Goal: Check status: Check status

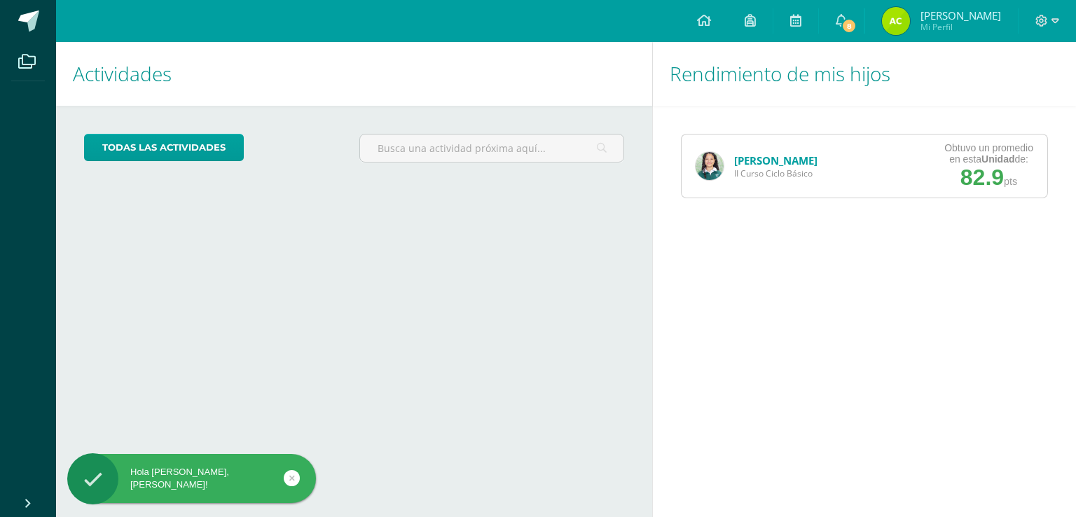
click at [713, 162] on img at bounding box center [710, 166] width 28 height 28
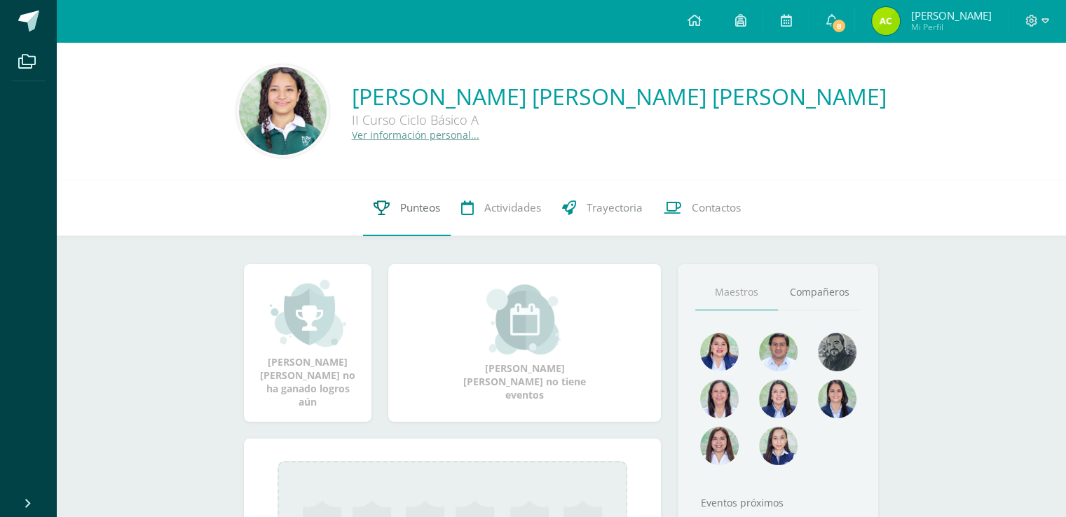
click at [423, 225] on link "Punteos" at bounding box center [407, 208] width 88 height 56
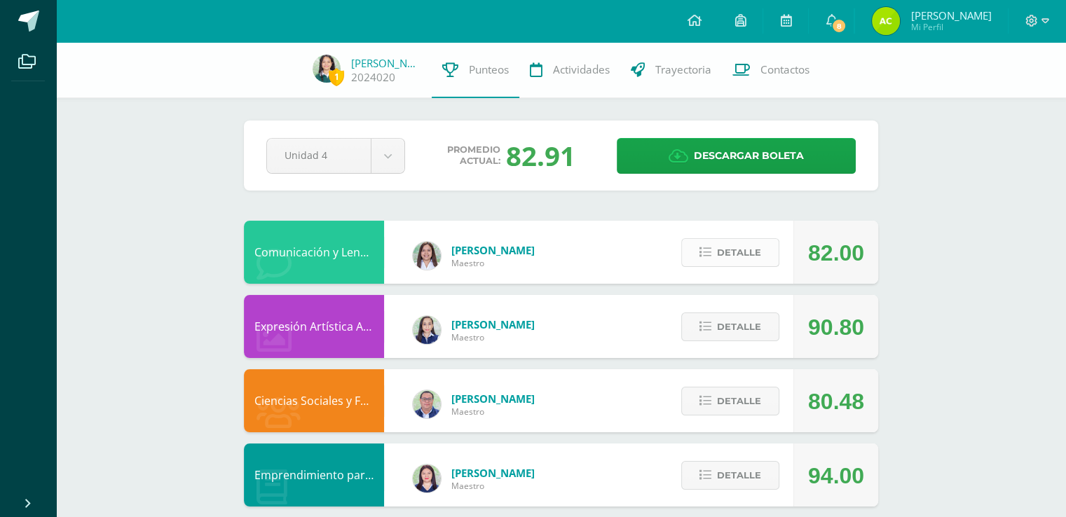
click at [723, 250] on span "Detalle" at bounding box center [739, 253] width 44 height 26
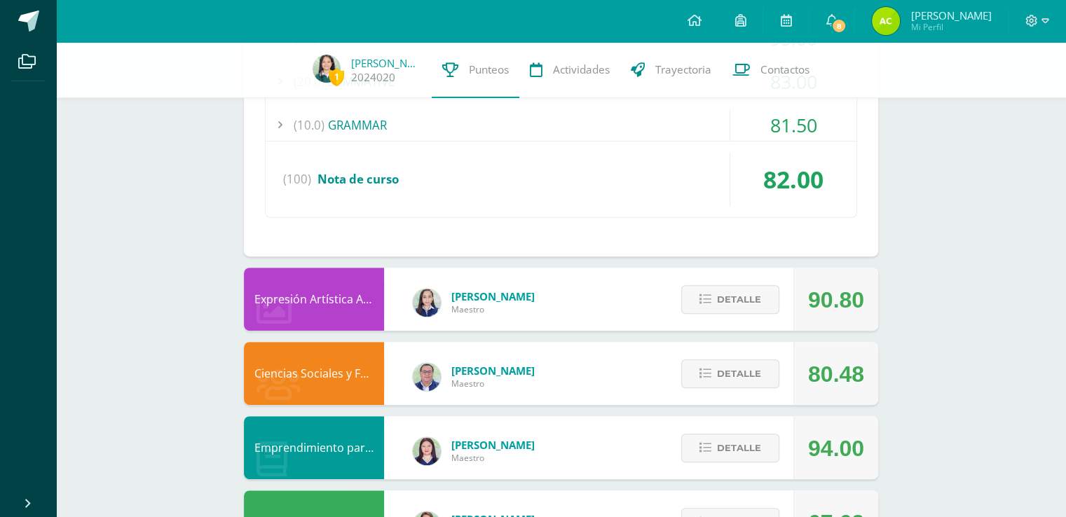
scroll to position [606, 0]
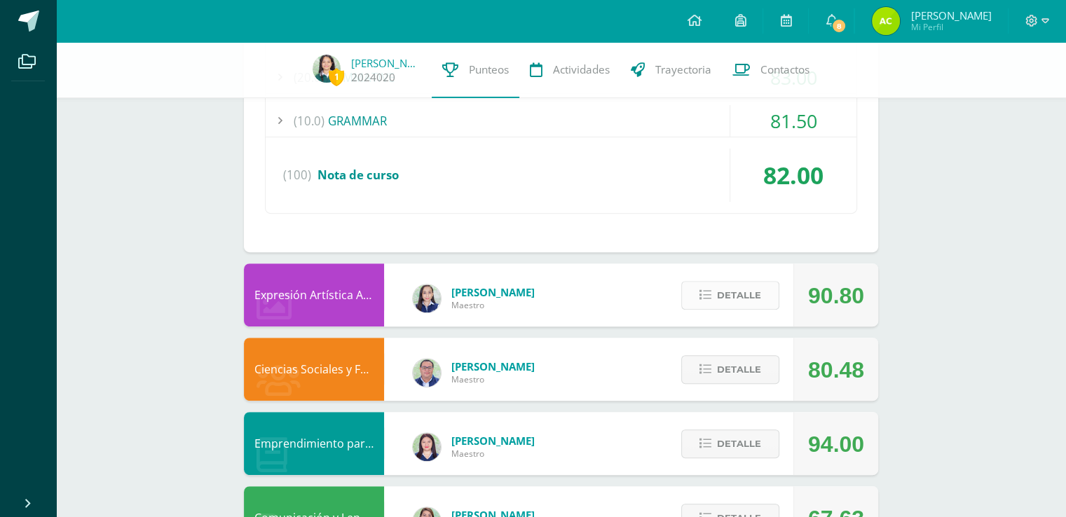
click at [729, 291] on span "Detalle" at bounding box center [739, 295] width 44 height 26
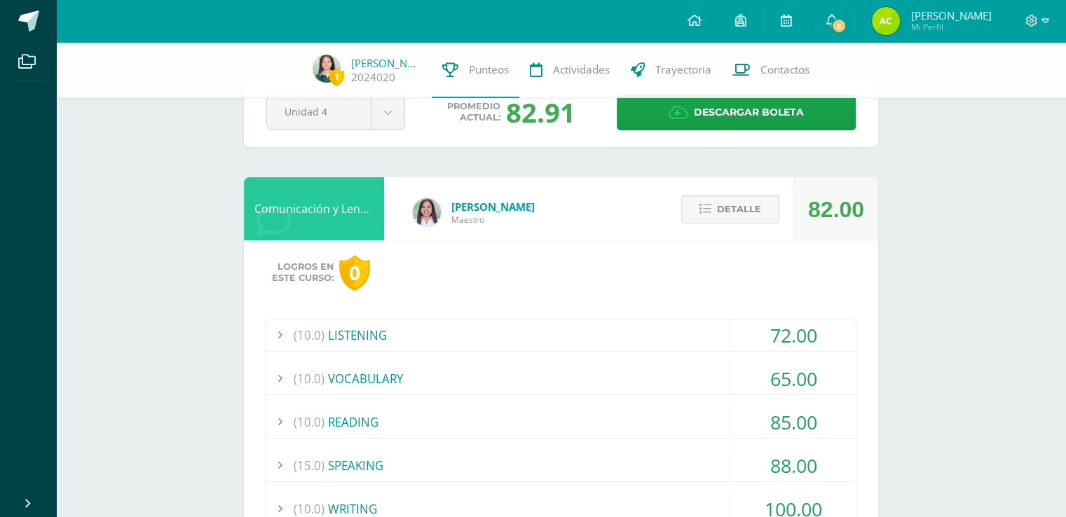
scroll to position [36, 0]
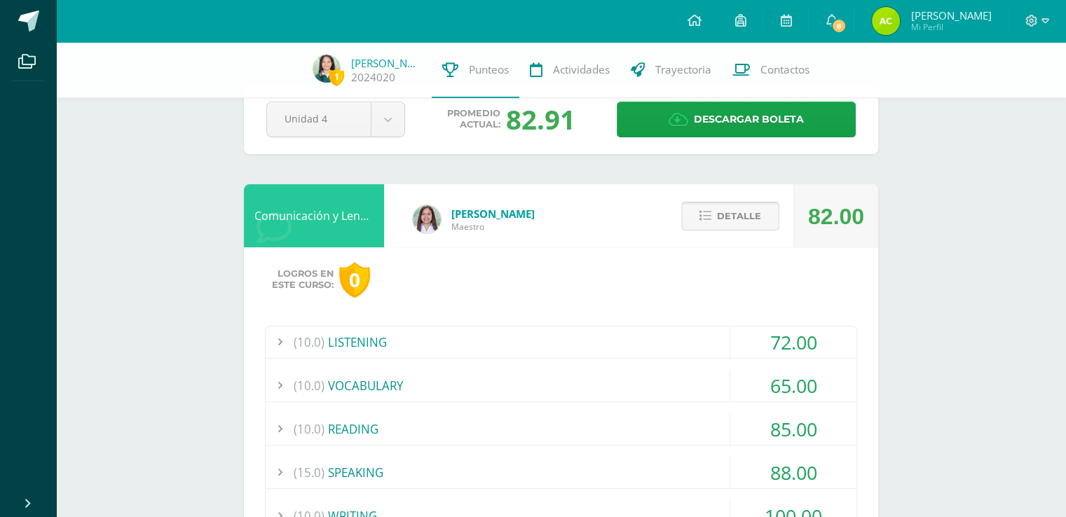
click at [732, 211] on span "Detalle" at bounding box center [739, 216] width 44 height 26
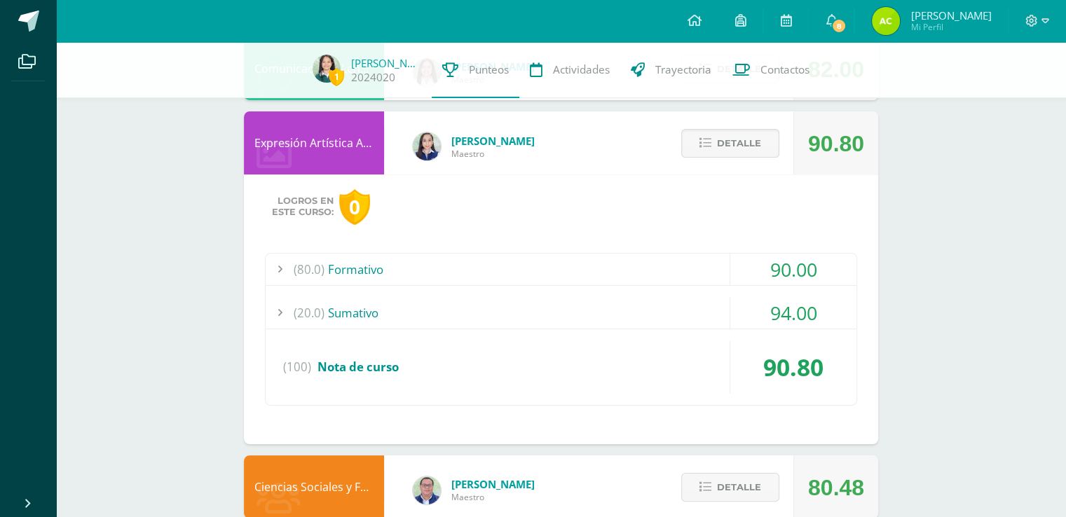
scroll to position [181, 0]
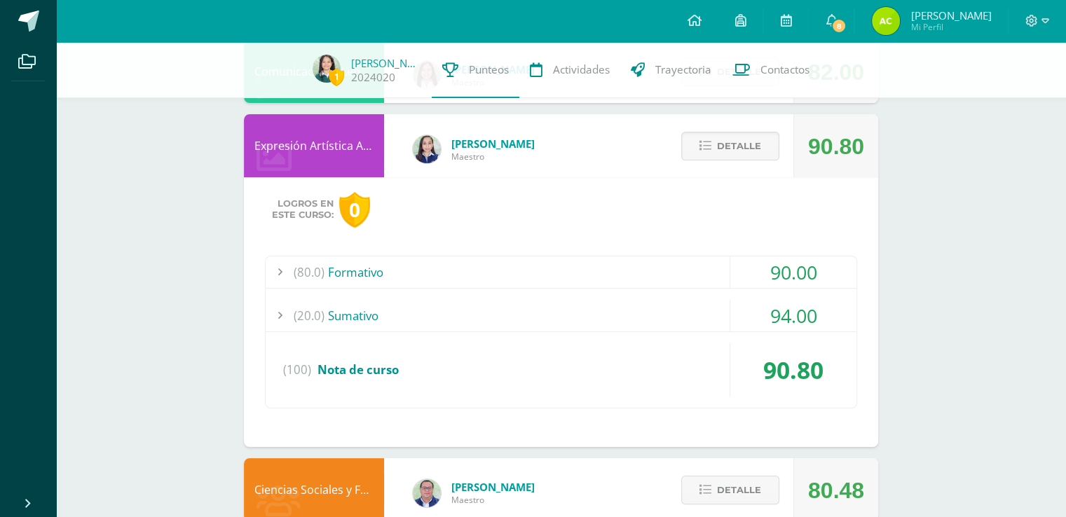
click at [719, 267] on div "(80.0) Formativo" at bounding box center [561, 273] width 591 height 32
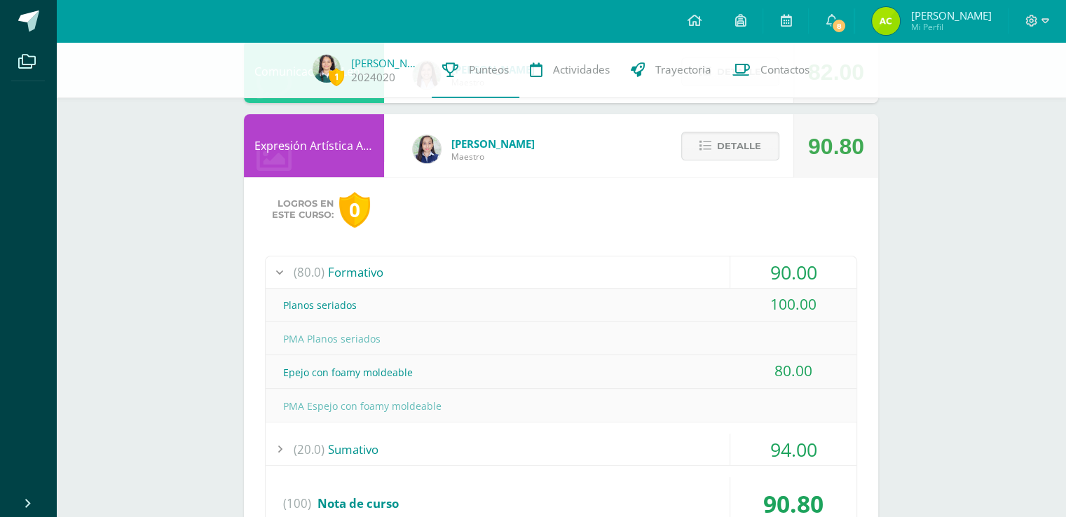
click at [719, 267] on div "(80.0) Formativo" at bounding box center [561, 273] width 591 height 32
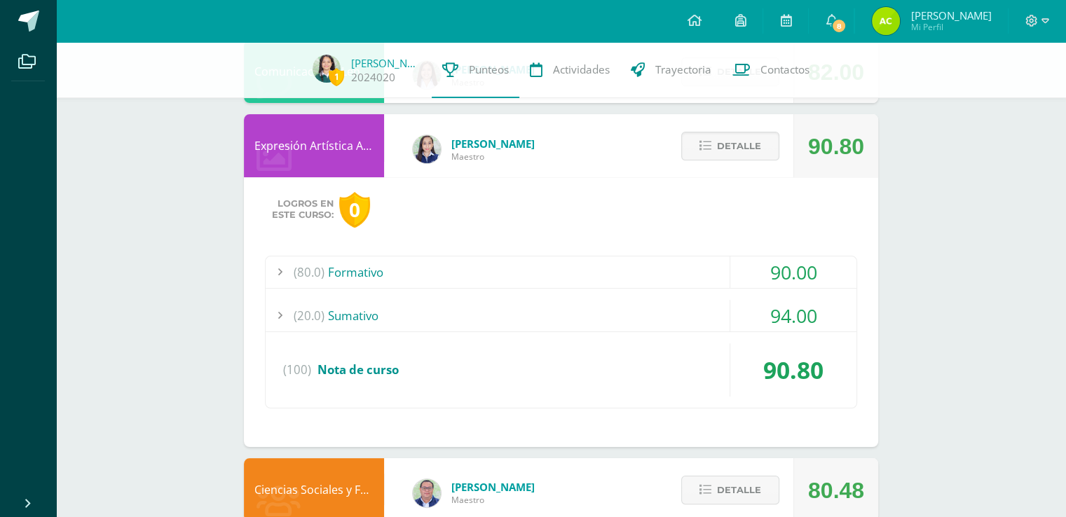
click at [705, 327] on div "(20.0) Sumativo" at bounding box center [561, 316] width 591 height 32
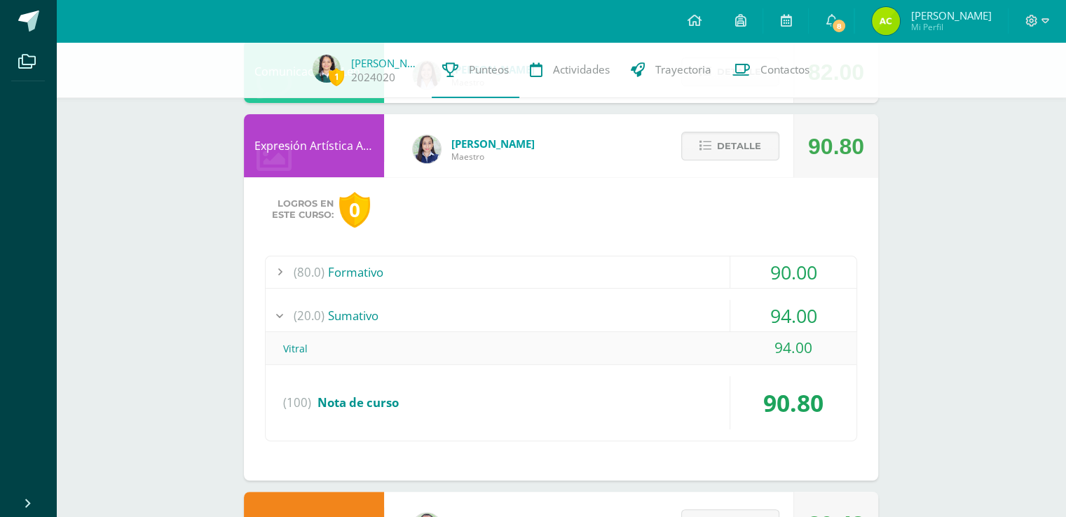
click at [705, 327] on div "(20.0) Sumativo" at bounding box center [561, 316] width 591 height 32
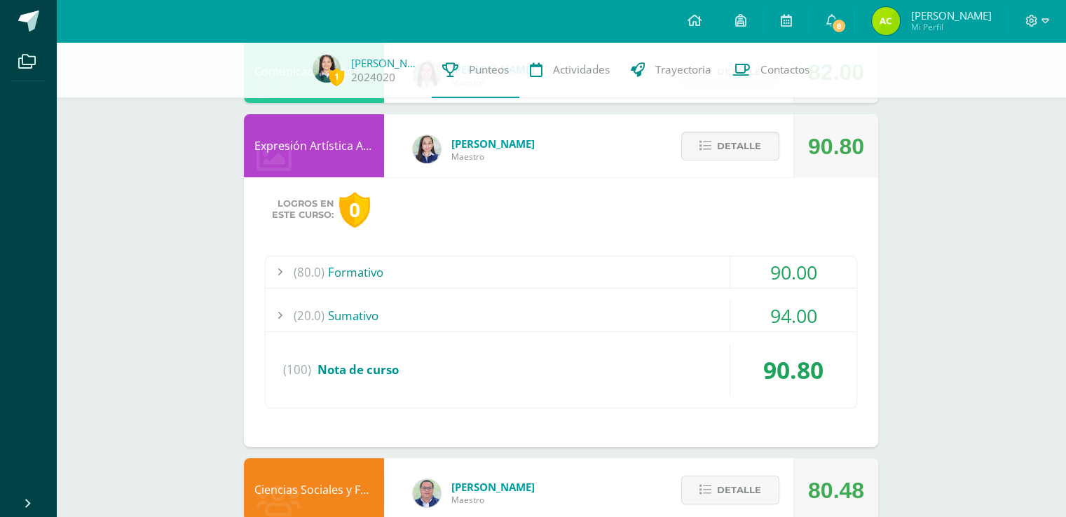
click at [675, 281] on div "(80.0) Formativo" at bounding box center [561, 273] width 591 height 32
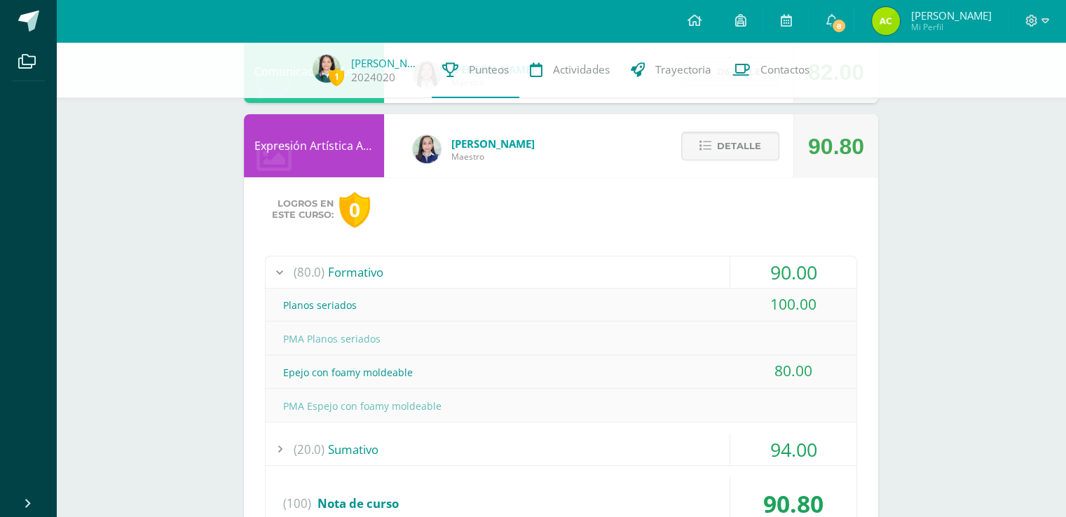
click at [675, 281] on div "(80.0) Formativo" at bounding box center [561, 273] width 591 height 32
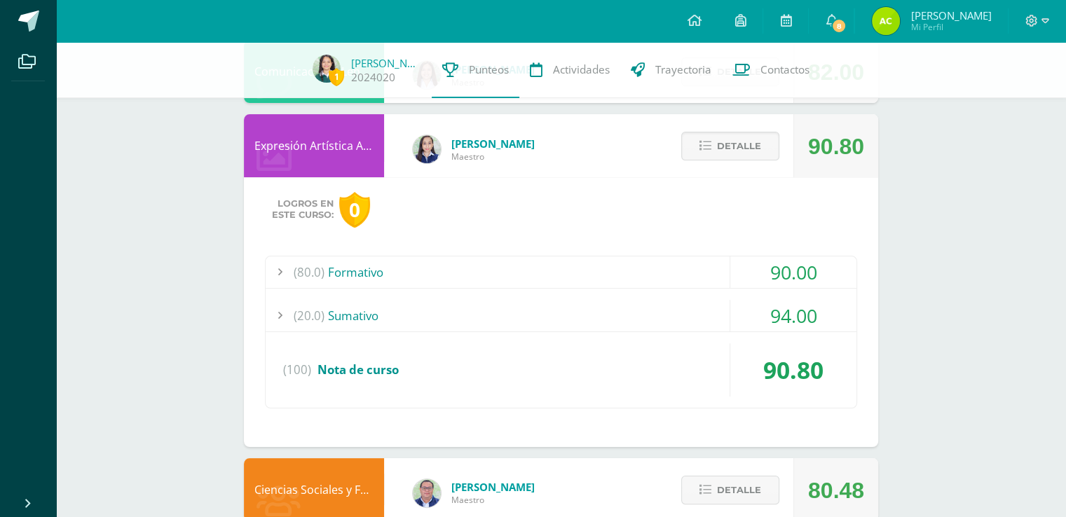
click at [667, 296] on div "(80.0) Formativo 90.00 Planos seriados 100.00" at bounding box center [561, 332] width 592 height 153
click at [666, 310] on div "(20.0) Sumativo" at bounding box center [561, 316] width 591 height 32
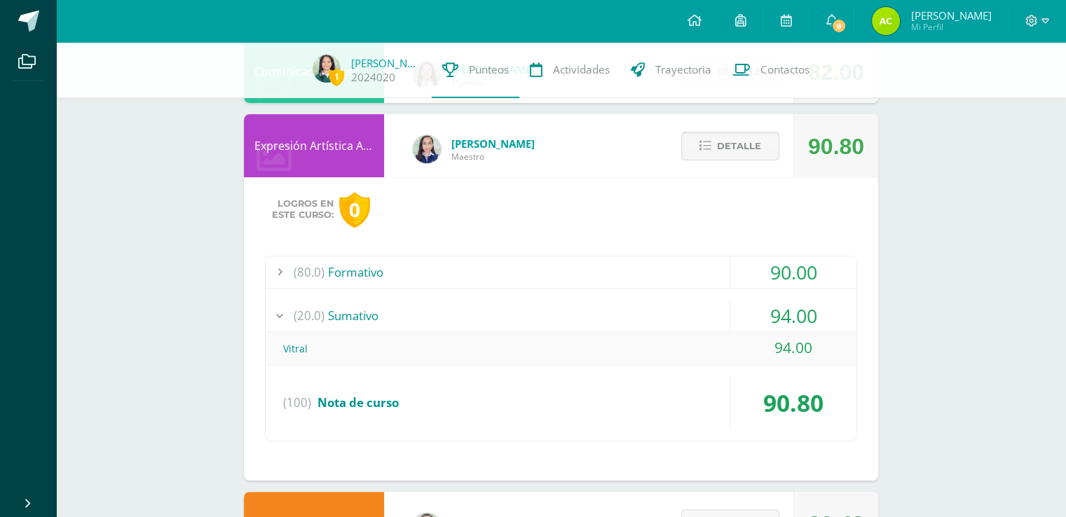
click at [666, 310] on div "(20.0) Sumativo" at bounding box center [561, 316] width 591 height 32
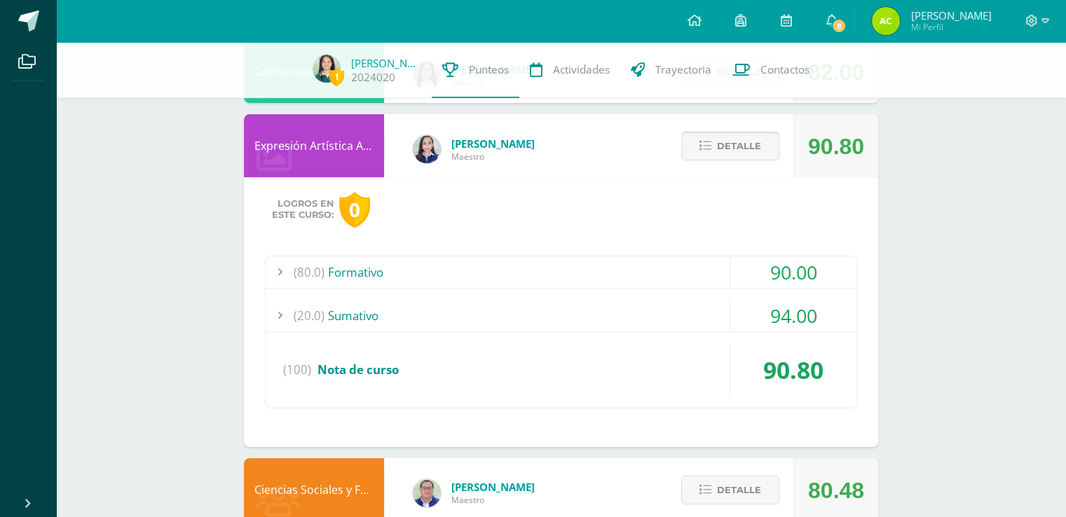
click at [704, 148] on icon at bounding box center [705, 146] width 12 height 12
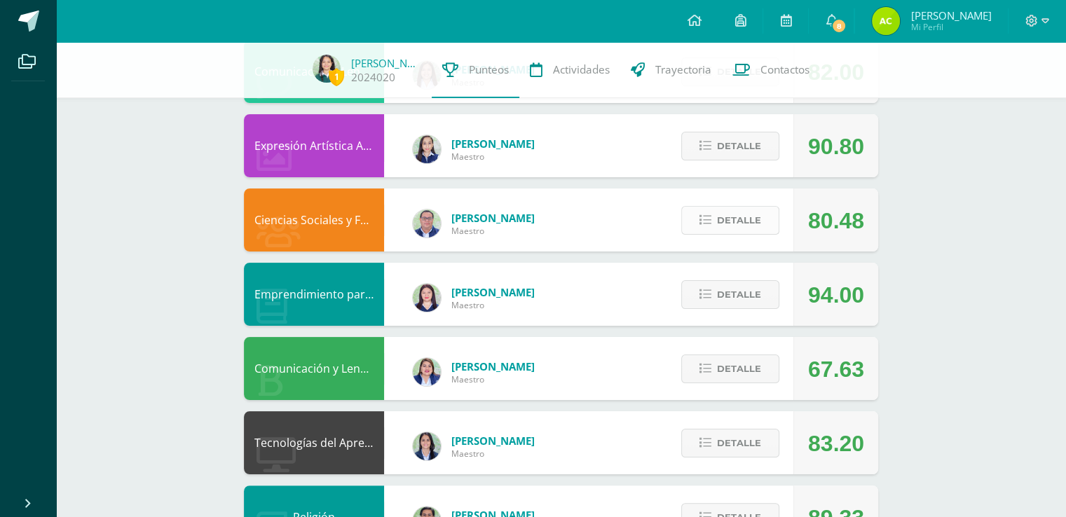
click at [739, 218] on span "Detalle" at bounding box center [739, 220] width 44 height 26
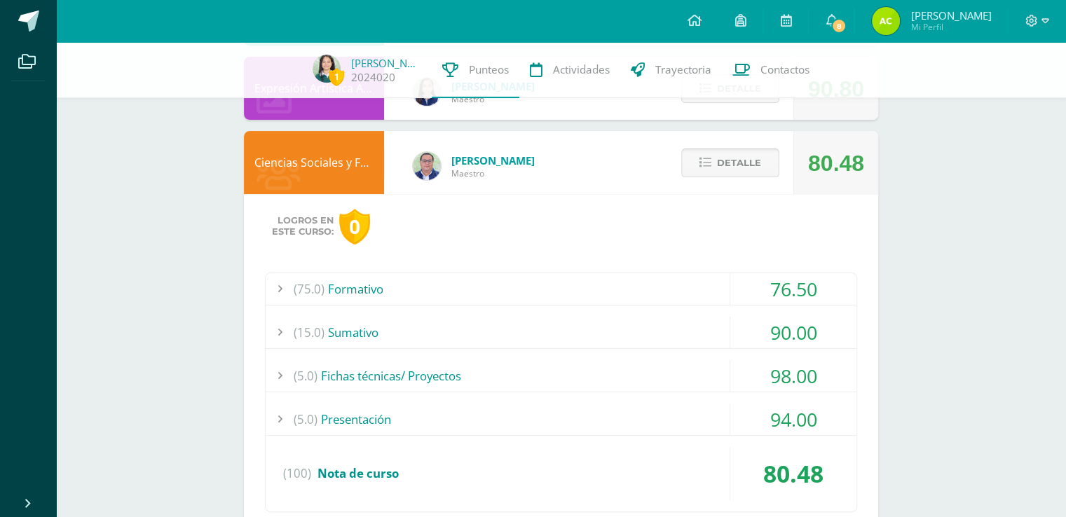
scroll to position [240, 0]
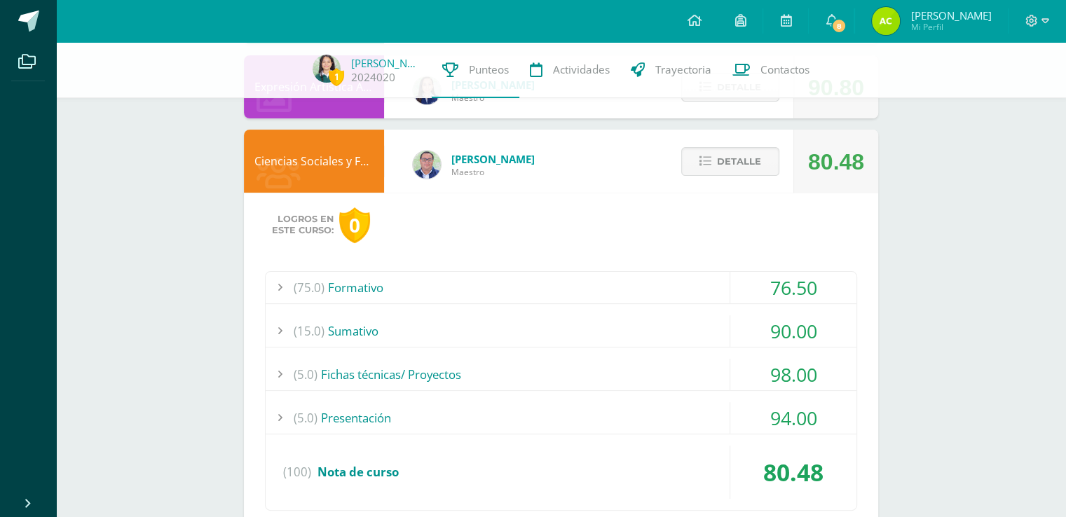
click at [676, 423] on div "(5.0) Presentación" at bounding box center [561, 418] width 591 height 32
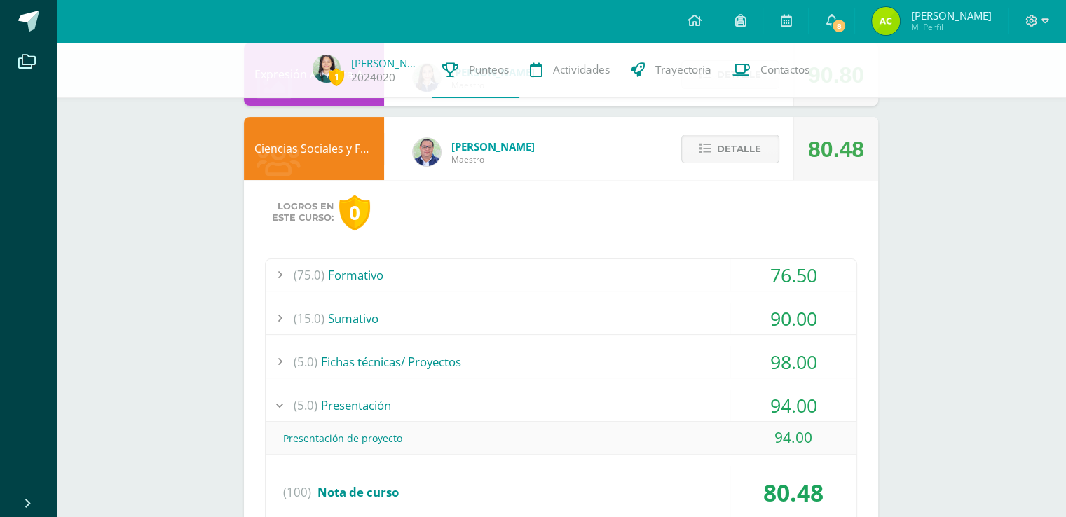
scroll to position [254, 0]
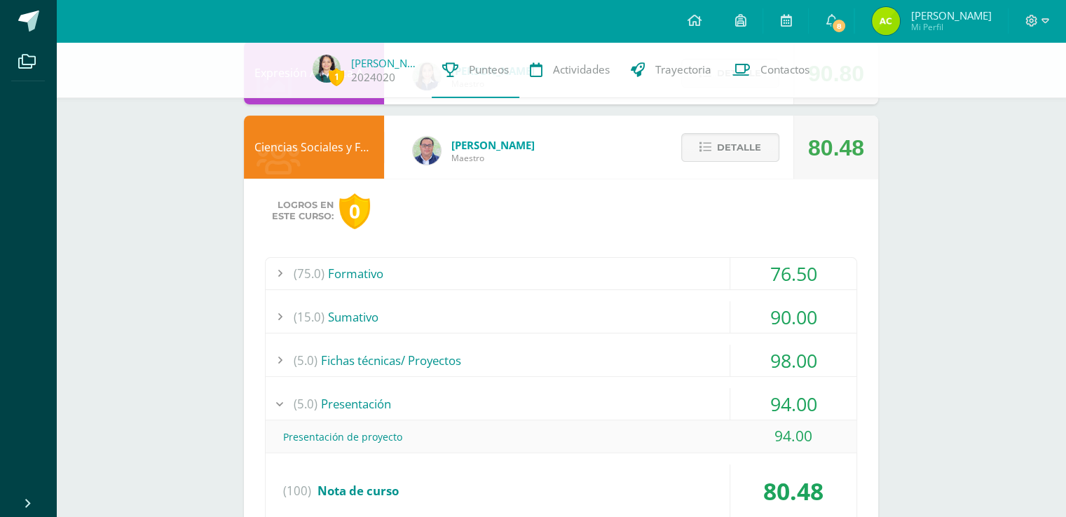
click at [674, 389] on div "(5.0) Presentación" at bounding box center [561, 404] width 591 height 32
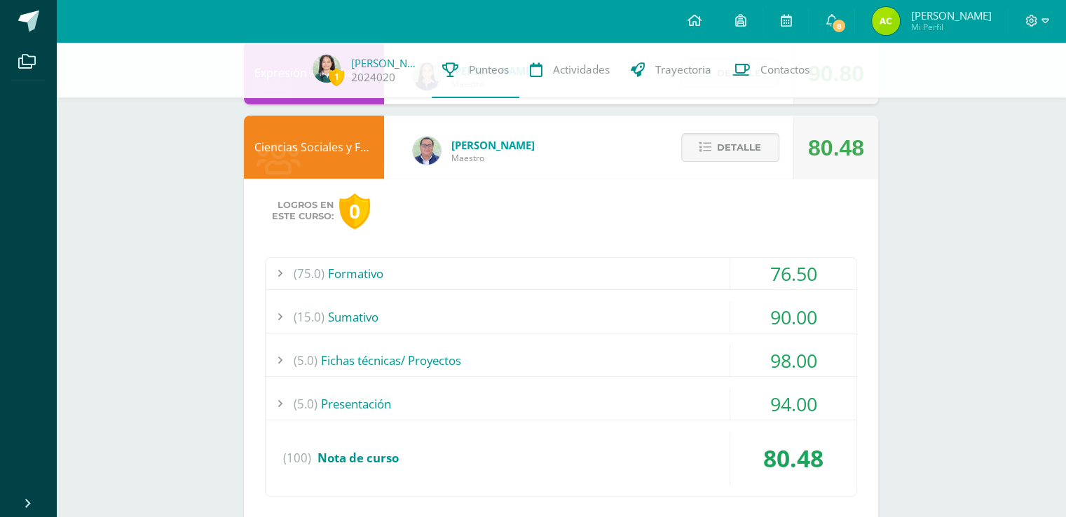
click at [662, 340] on div "(75.0) Formativo 76.50 Desastres socio - ambientales 63.00" at bounding box center [561, 377] width 592 height 240
click at [627, 360] on div "(5.0) Fichas técnicas/ Proyectos" at bounding box center [561, 361] width 591 height 32
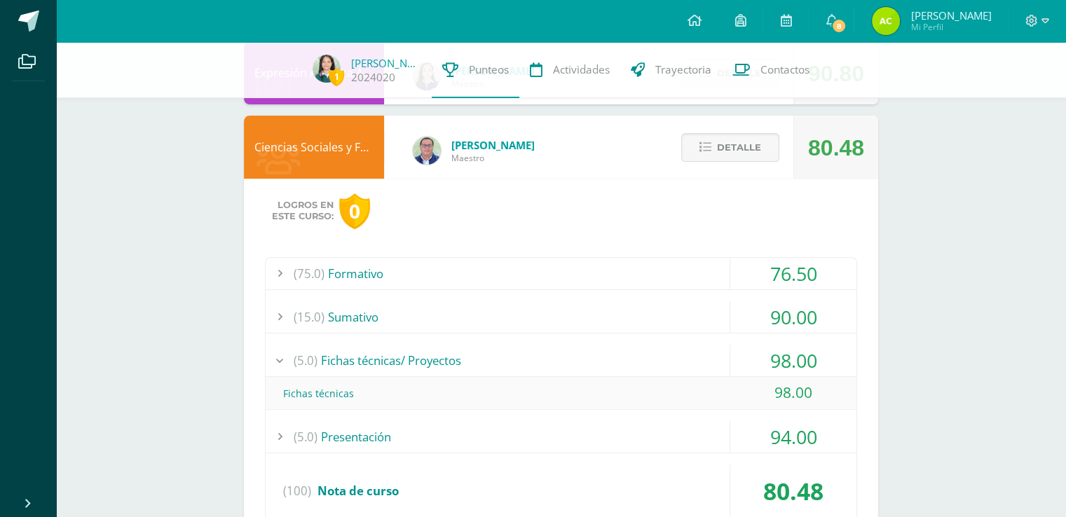
click at [627, 360] on div "(5.0) Fichas técnicas/ Proyectos" at bounding box center [561, 361] width 591 height 32
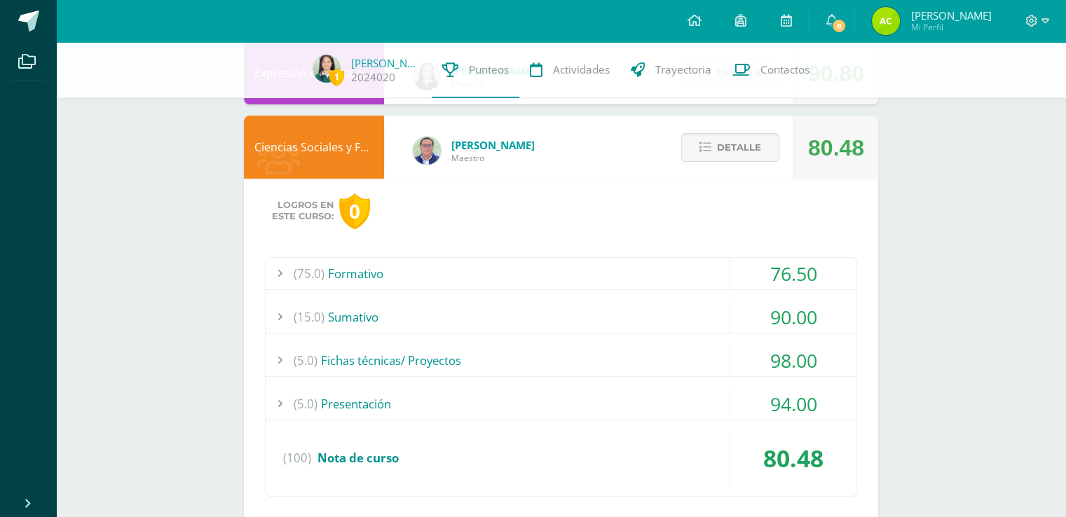
click at [616, 318] on div "(15.0) Sumativo" at bounding box center [561, 317] width 591 height 32
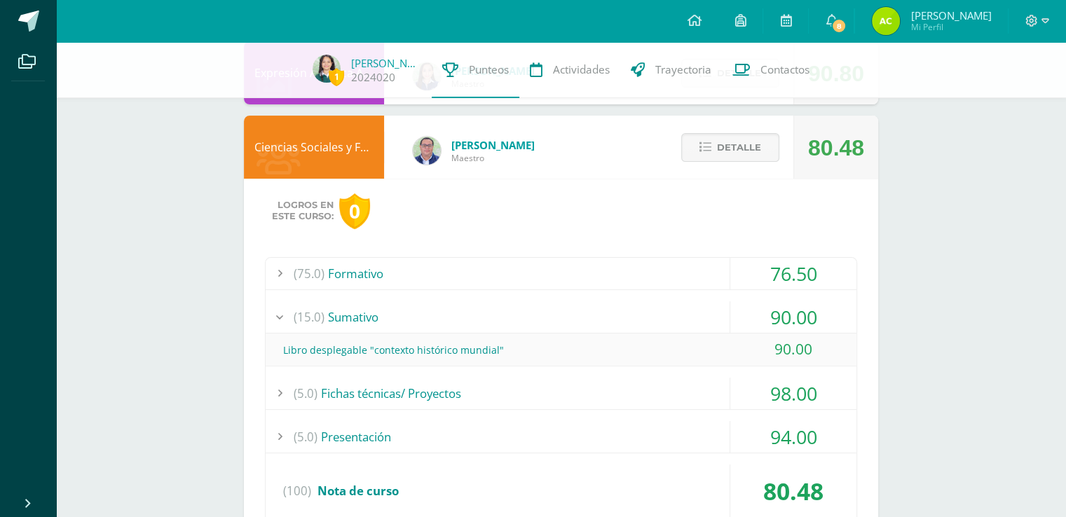
click at [616, 318] on div "(15.0) Sumativo" at bounding box center [561, 317] width 591 height 32
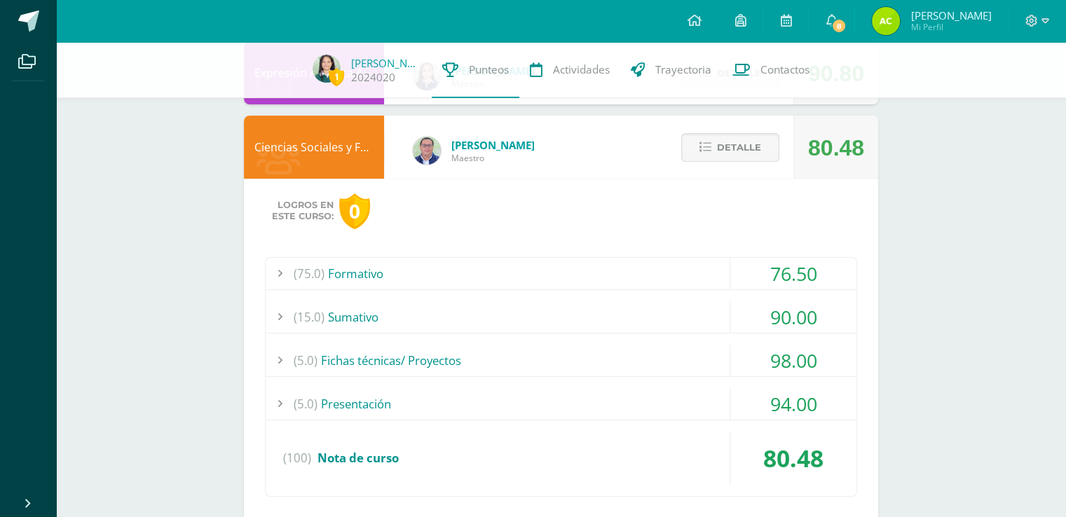
click at [622, 266] on div "(75.0) Formativo" at bounding box center [561, 274] width 591 height 32
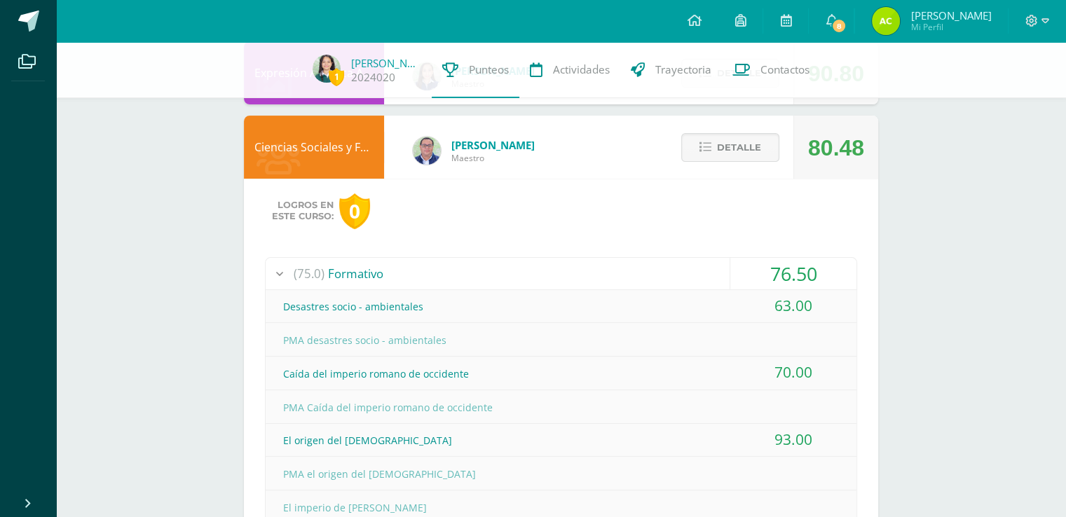
click at [622, 266] on div "(75.0) Formativo" at bounding box center [561, 274] width 591 height 32
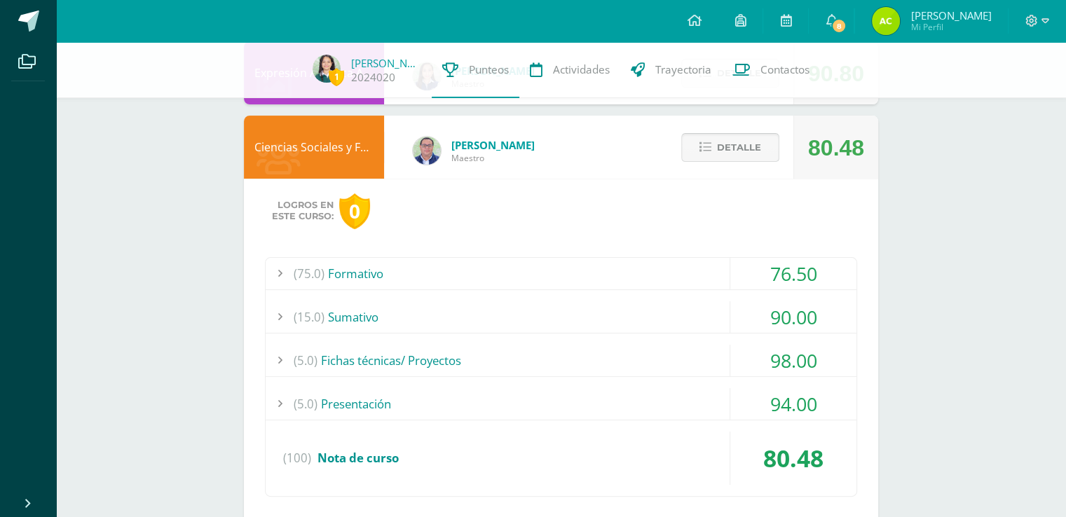
click at [741, 144] on span "Detalle" at bounding box center [739, 148] width 44 height 26
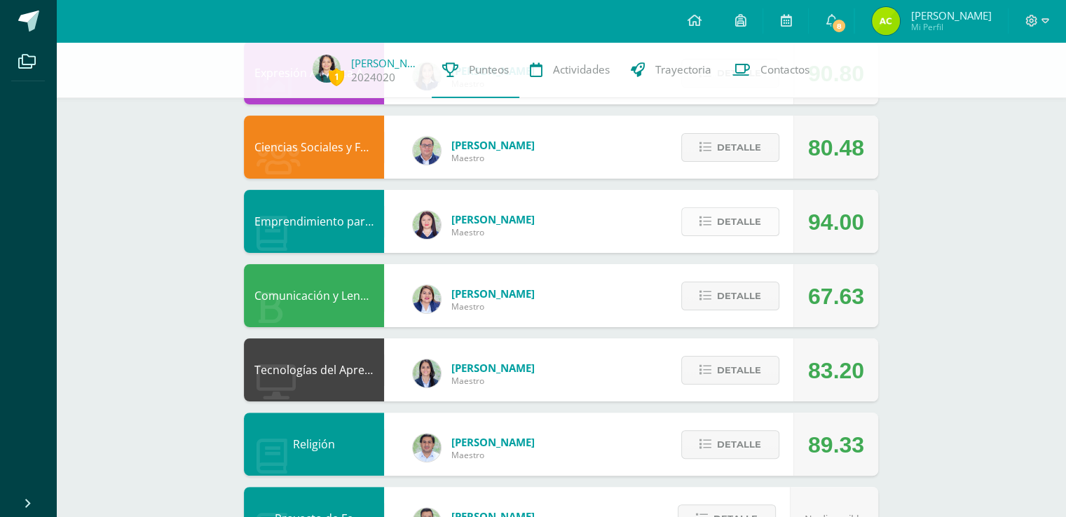
click at [750, 225] on span "Detalle" at bounding box center [739, 222] width 44 height 26
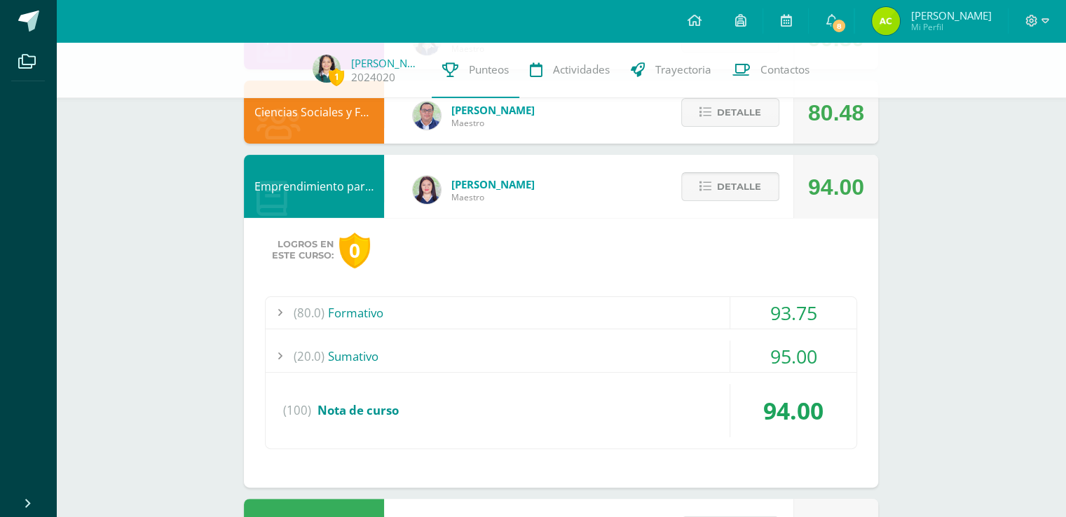
scroll to position [293, 0]
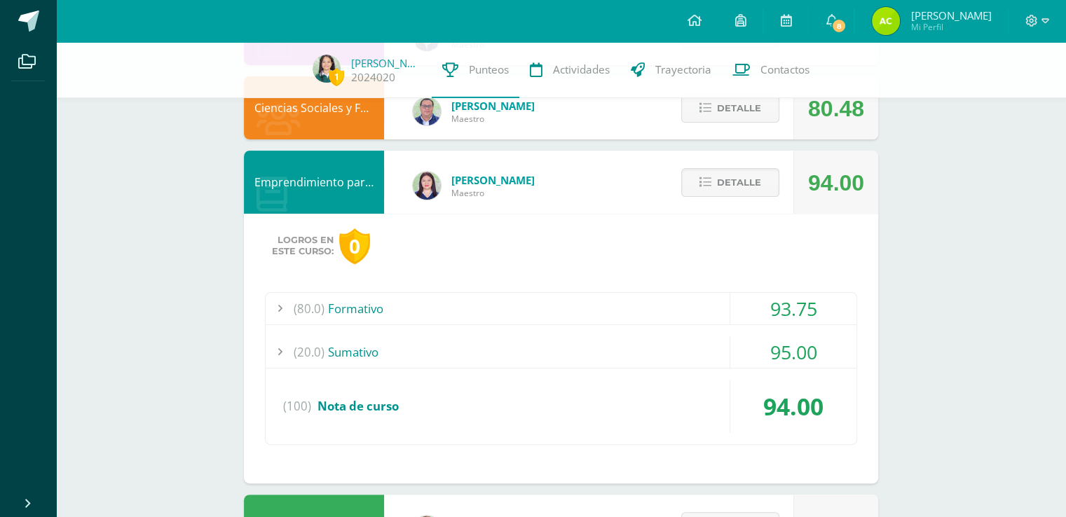
click at [631, 300] on div "(80.0) Formativo" at bounding box center [561, 309] width 591 height 32
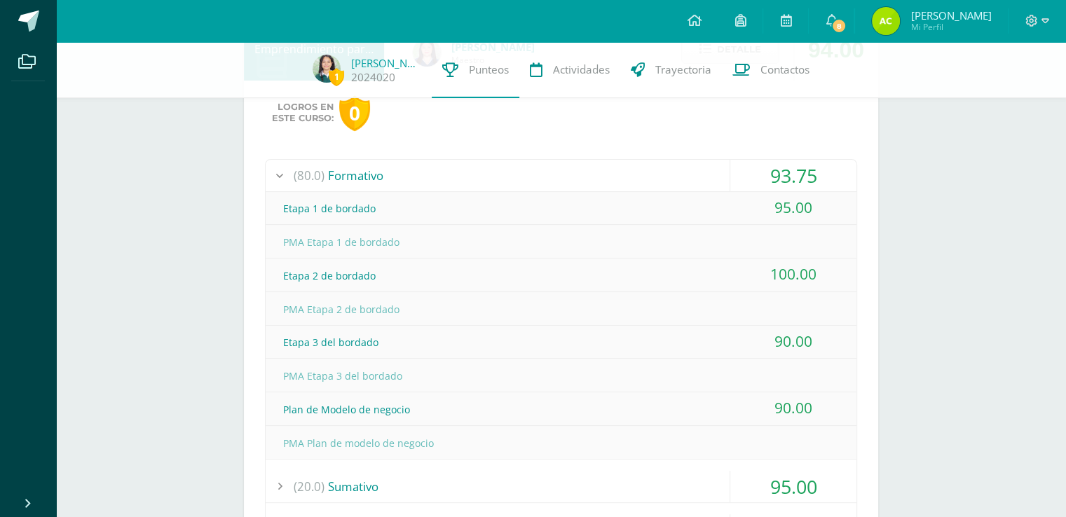
scroll to position [432, 0]
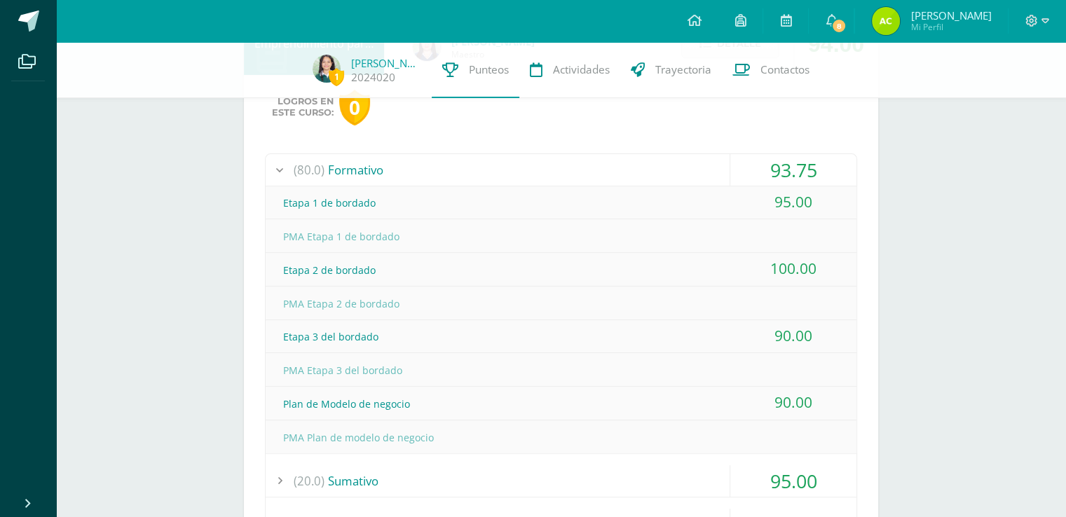
click at [678, 175] on div "(80.0) Formativo" at bounding box center [561, 170] width 591 height 32
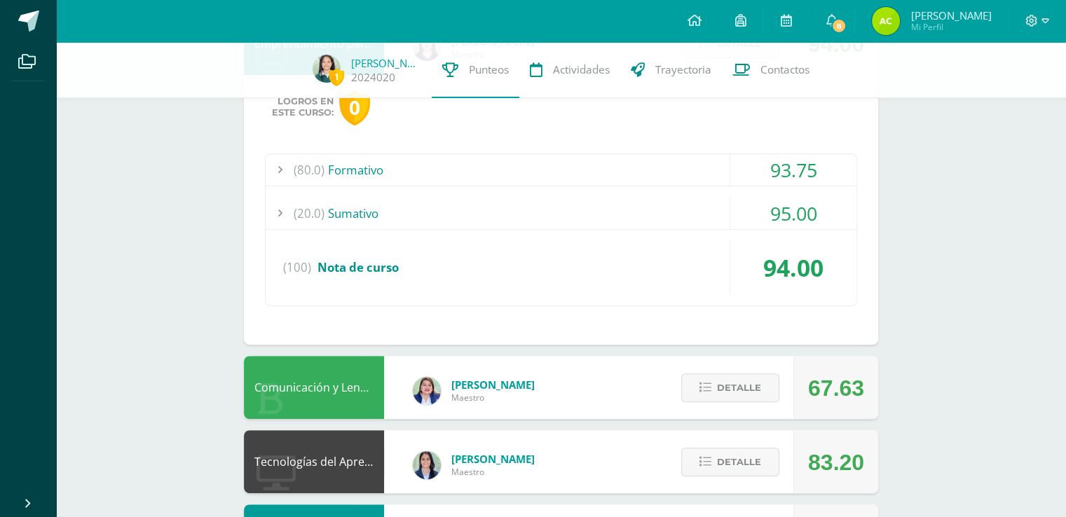
click at [661, 203] on div "(20.0) Sumativo" at bounding box center [561, 214] width 591 height 32
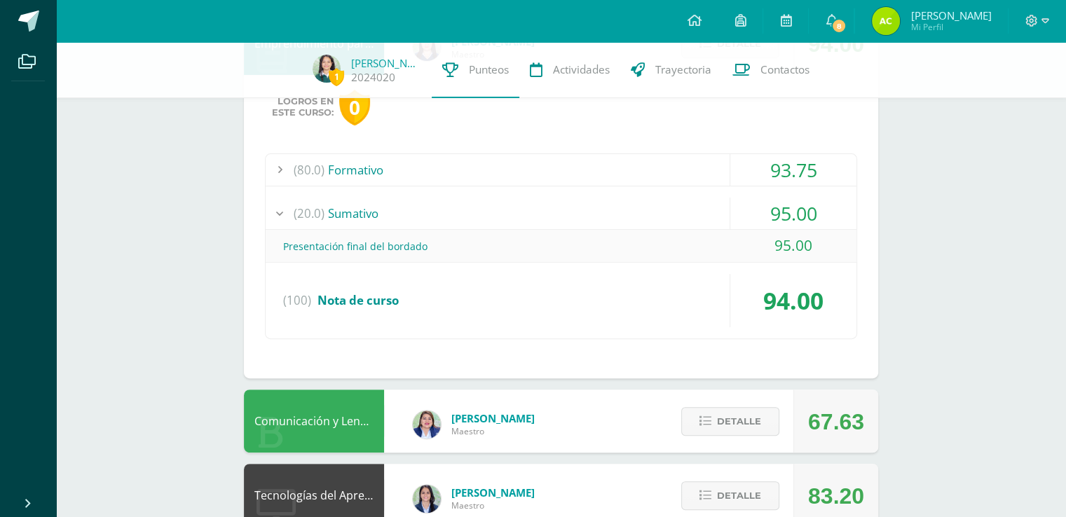
click at [659, 194] on div "(80.0) Formativo 93.75 Etapa 1 de bordado 95.00" at bounding box center [561, 246] width 592 height 186
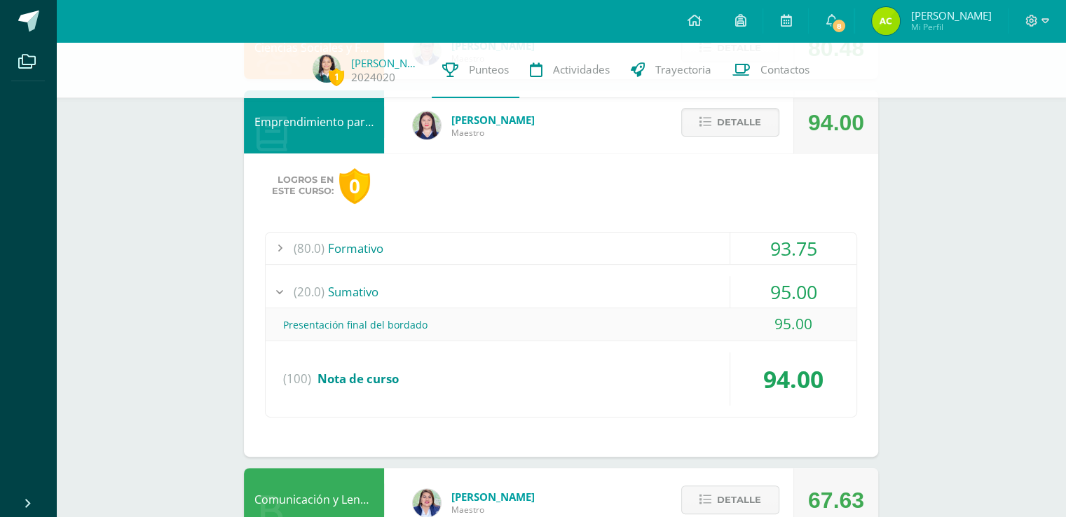
scroll to position [344, 0]
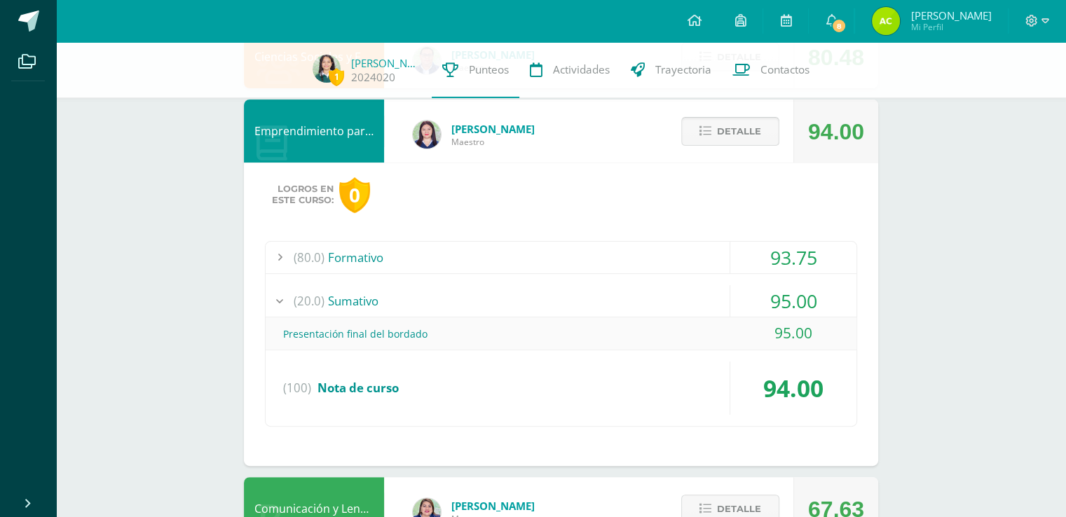
click at [747, 125] on span "Detalle" at bounding box center [739, 131] width 44 height 26
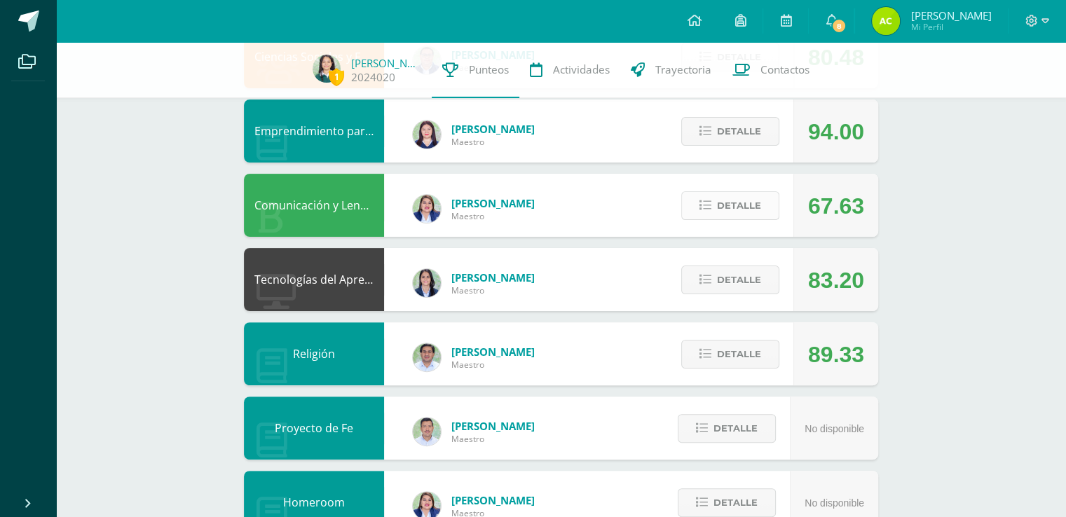
click at [750, 205] on span "Detalle" at bounding box center [739, 206] width 44 height 26
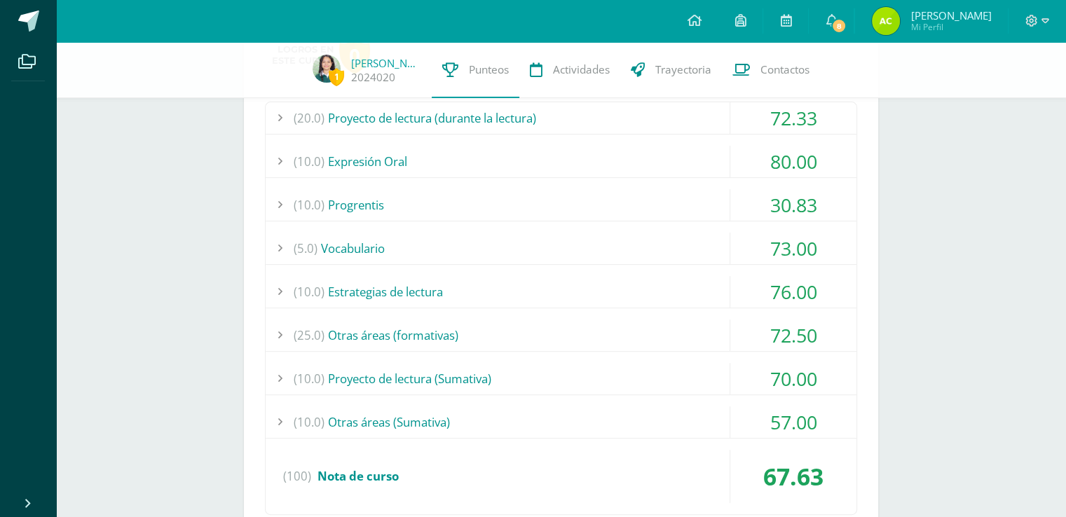
scroll to position [557, 0]
click at [676, 157] on div "(10.0) Expresión Oral" at bounding box center [561, 162] width 591 height 32
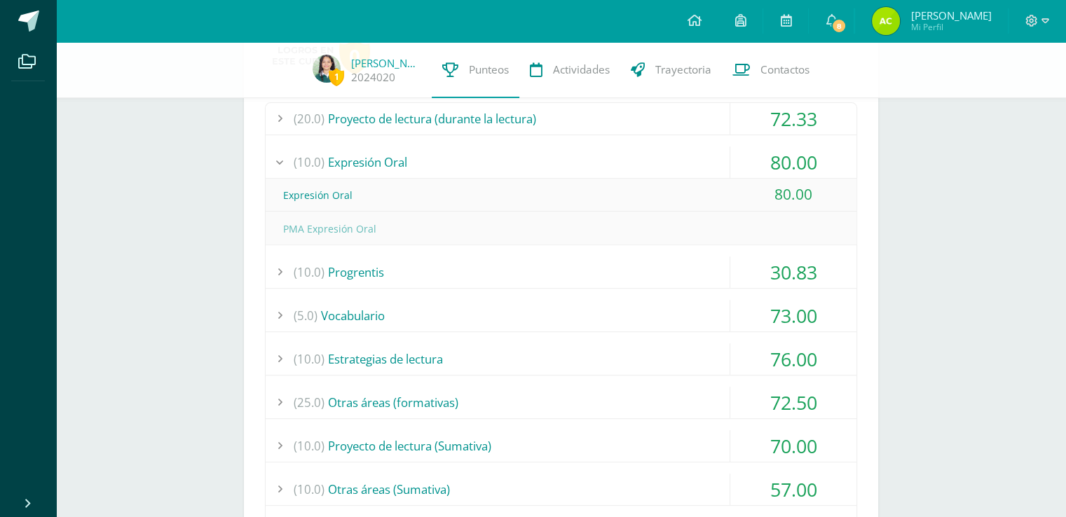
click at [676, 157] on div "(10.0) Expresión Oral" at bounding box center [561, 162] width 591 height 32
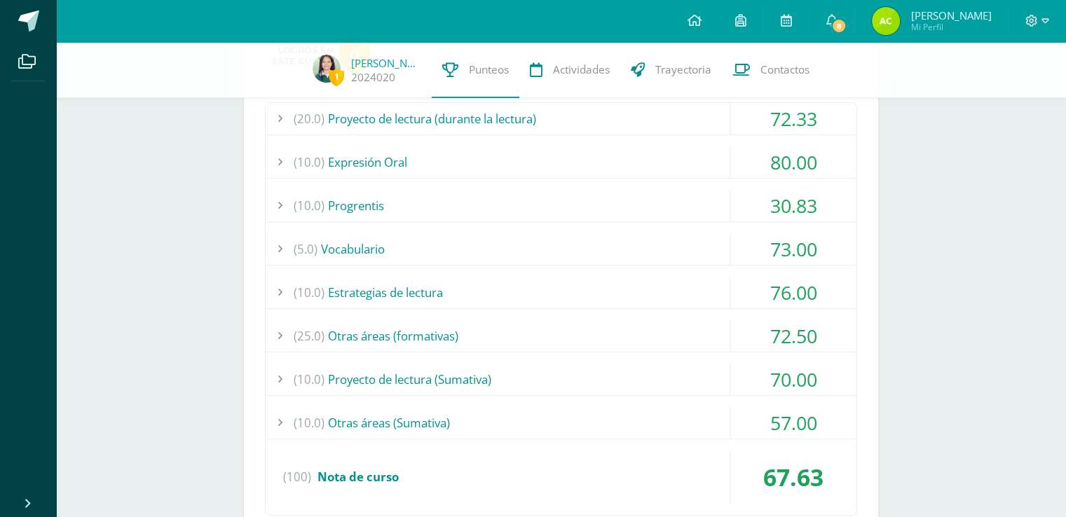
click at [507, 395] on div "(20.0) Proyecto de lectura (durante la lectura) 72.33 Actividad No. 1 60.00" at bounding box center [561, 308] width 592 height 413
click at [506, 413] on div "(10.0) Otras áreas (Sumativa)" at bounding box center [561, 423] width 591 height 32
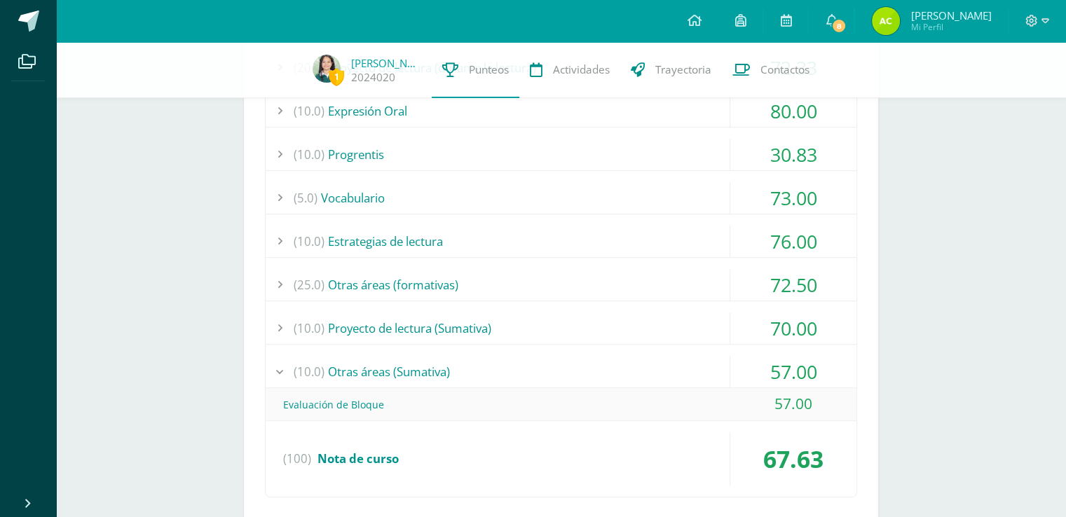
scroll to position [610, 0]
click at [531, 357] on div "(10.0) Otras áreas (Sumativa)" at bounding box center [561, 371] width 591 height 32
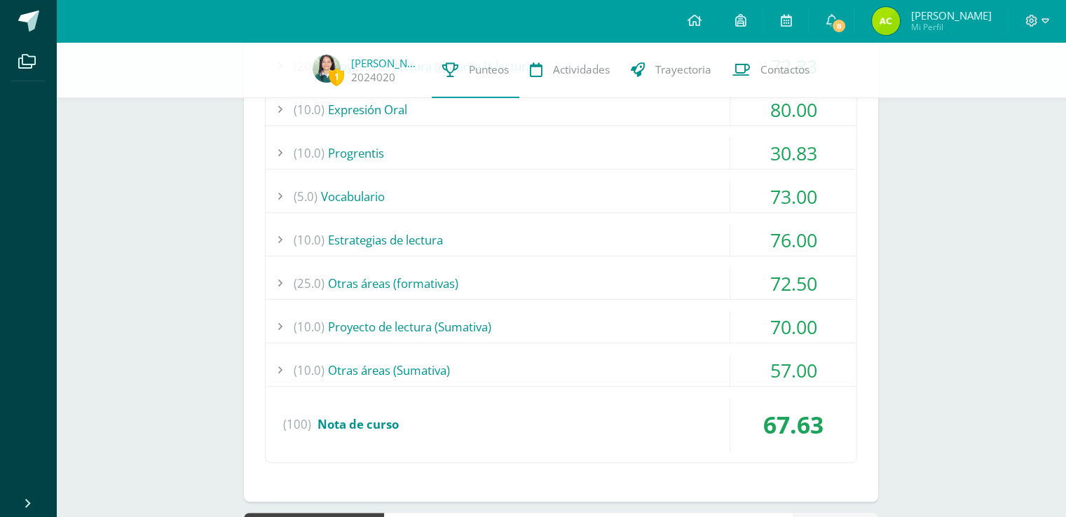
click at [540, 315] on div "(10.0) Proyecto de lectura (Sumativa)" at bounding box center [561, 327] width 591 height 32
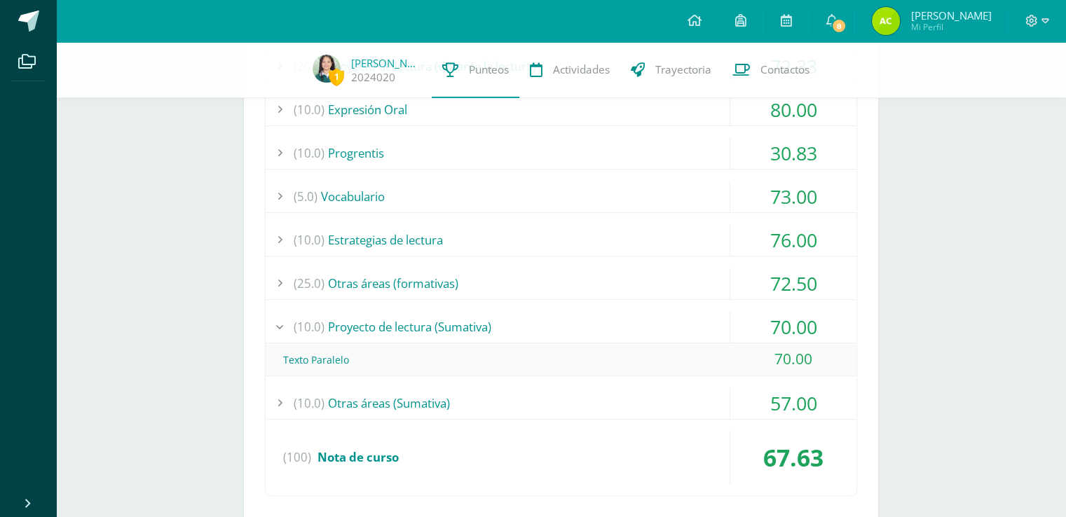
click at [540, 315] on div "(10.0) Proyecto de lectura (Sumativa)" at bounding box center [561, 327] width 591 height 32
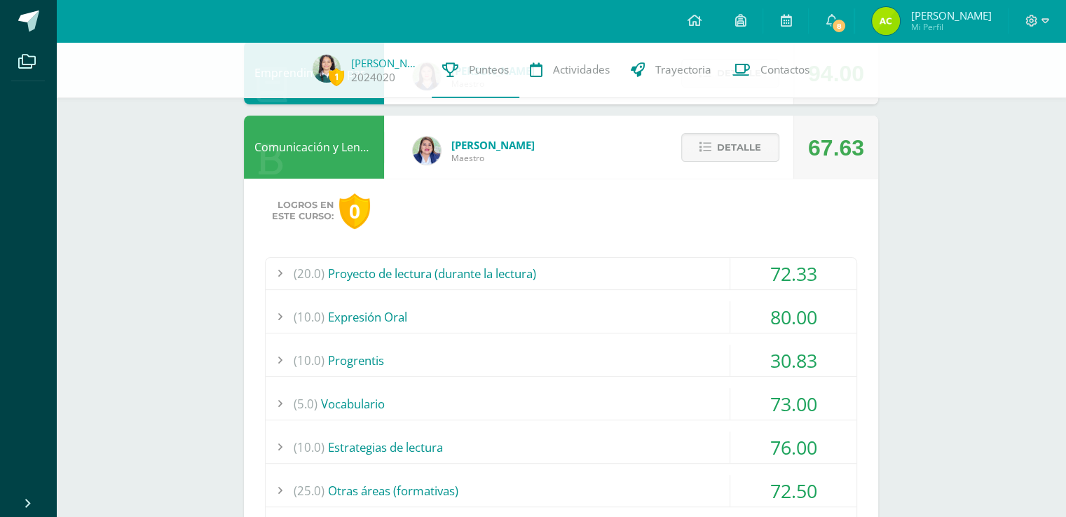
scroll to position [397, 0]
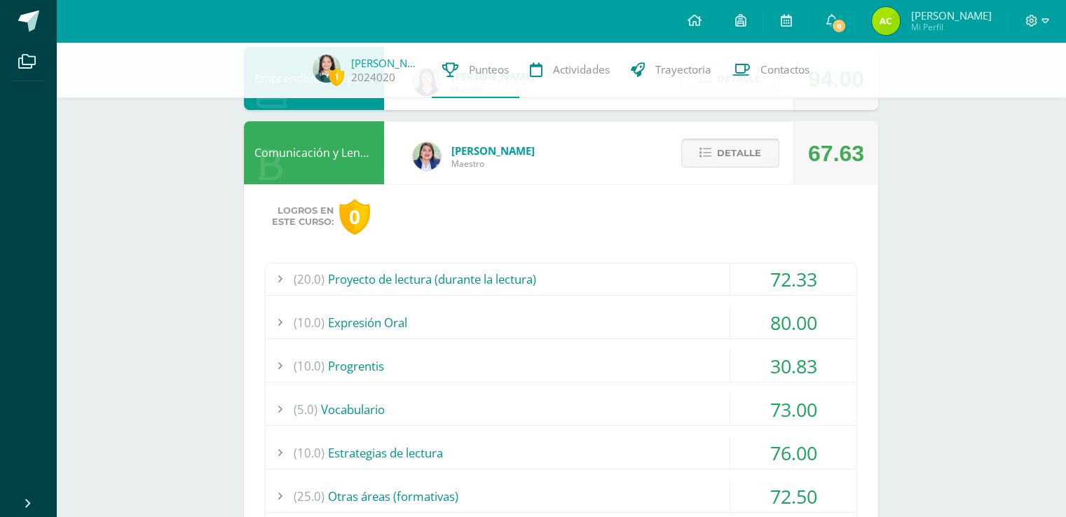
click at [711, 154] on icon at bounding box center [705, 153] width 12 height 12
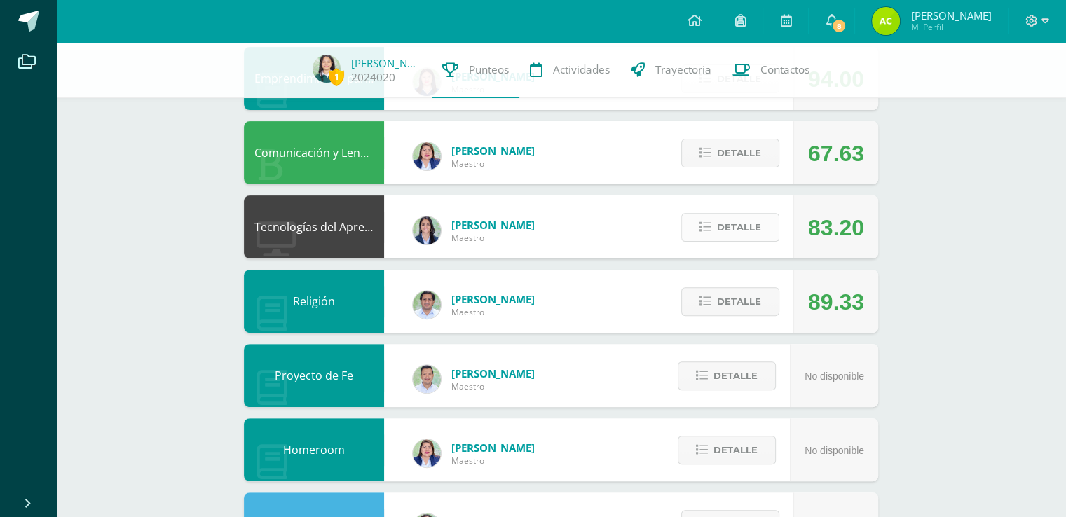
click at [716, 227] on button "Detalle" at bounding box center [730, 227] width 98 height 29
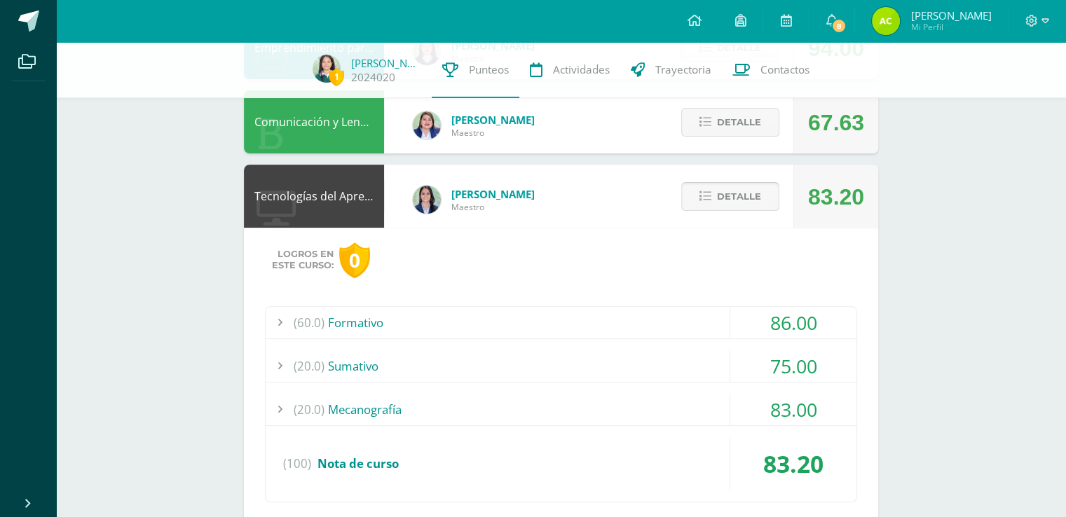
scroll to position [428, 0]
click at [636, 363] on div "(20.0) Sumativo" at bounding box center [561, 366] width 591 height 32
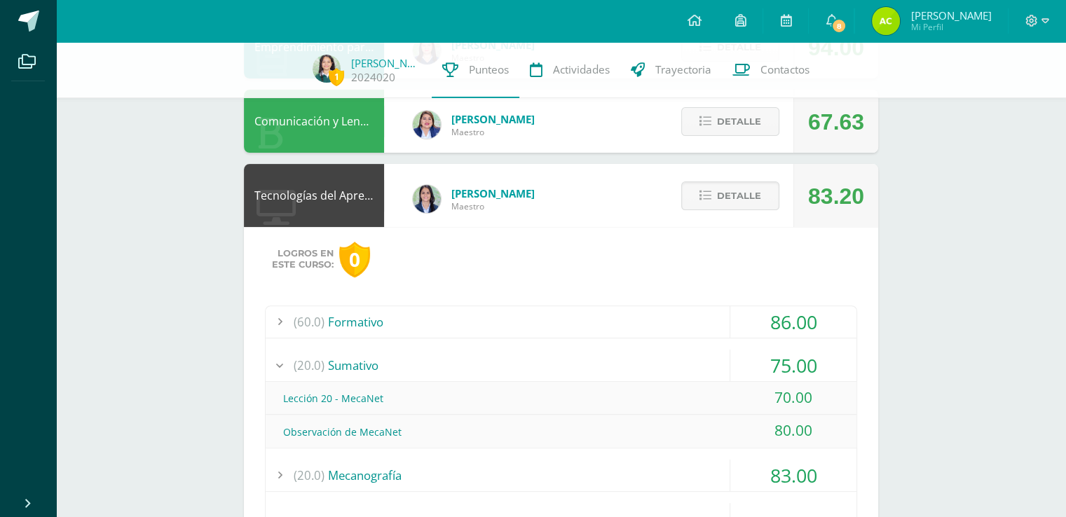
click at [636, 363] on div "(20.0) Sumativo" at bounding box center [561, 366] width 591 height 32
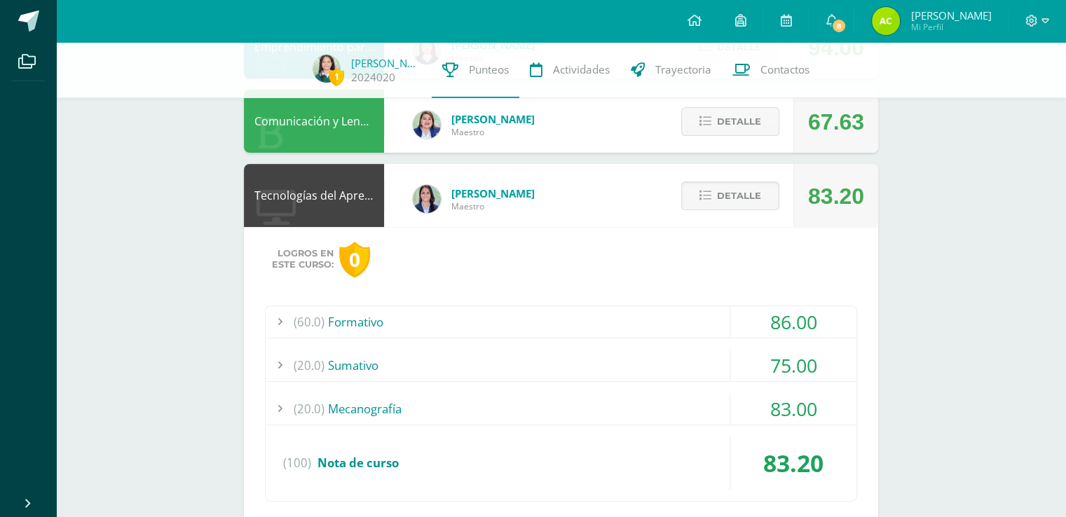
click at [657, 300] on div "Logros en este curso: 0 (60.0) Formativo 86.00 Carrera de saltadores" at bounding box center [561, 383] width 634 height 313
click at [615, 409] on div "(20.0) Mecanografía" at bounding box center [561, 409] width 591 height 32
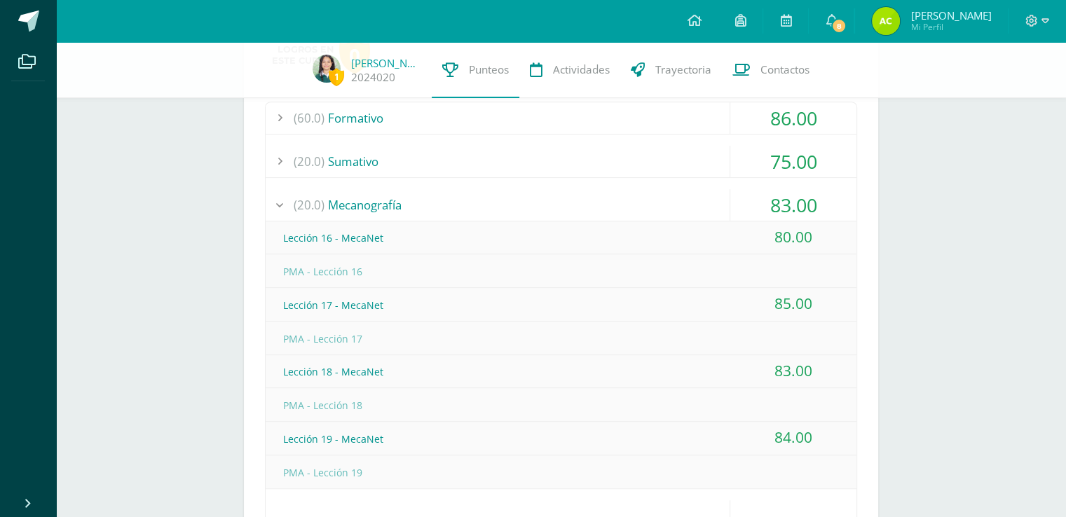
scroll to position [543, 0]
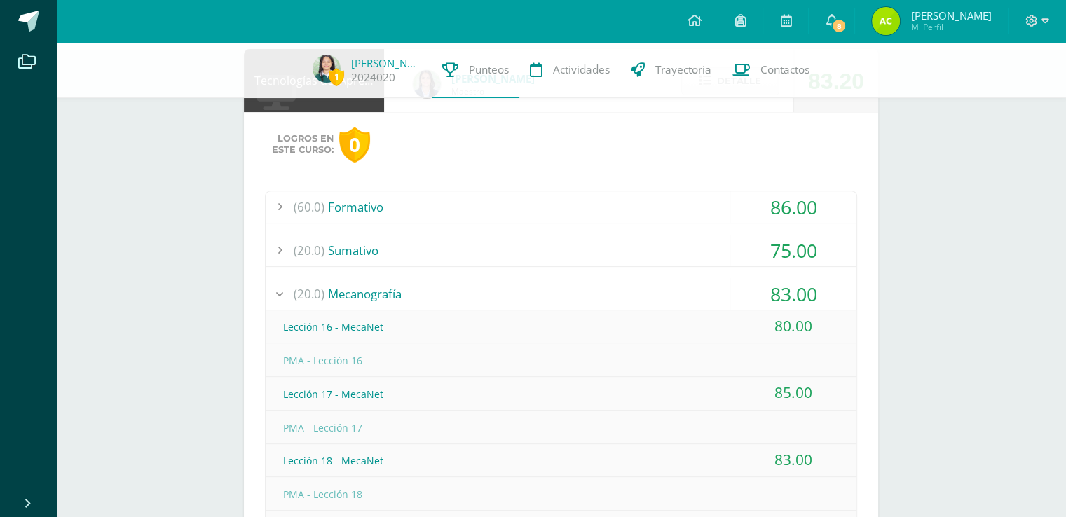
click at [648, 276] on div "(60.0) Formativo 86.00 Carrera de saltadores 90.00" at bounding box center [561, 423] width 592 height 464
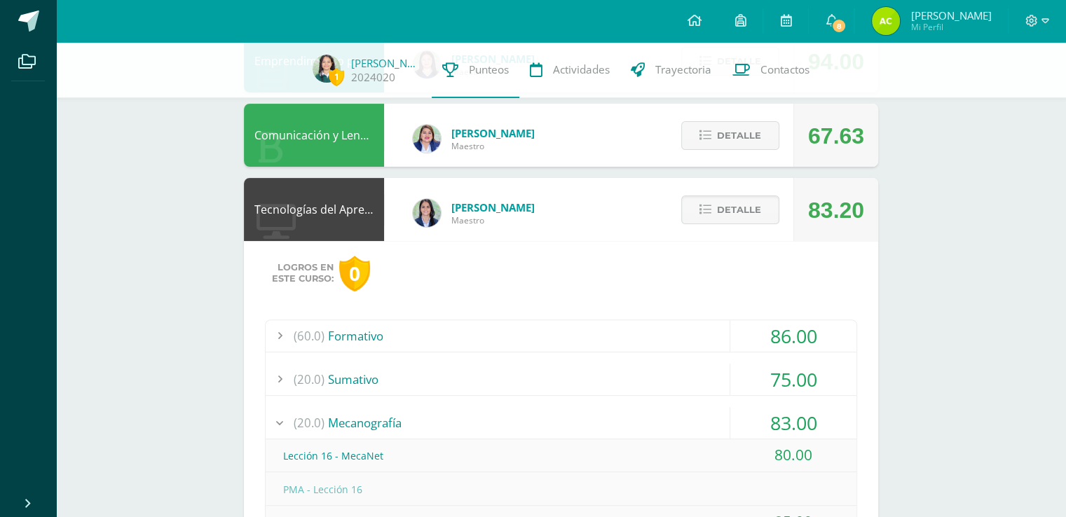
scroll to position [370, 0]
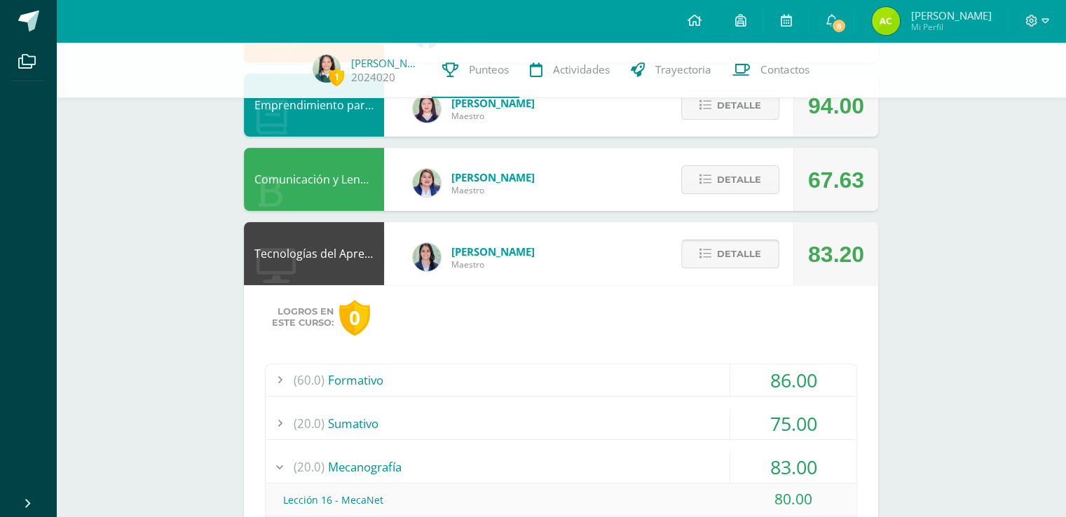
click at [754, 254] on span "Detalle" at bounding box center [739, 254] width 44 height 26
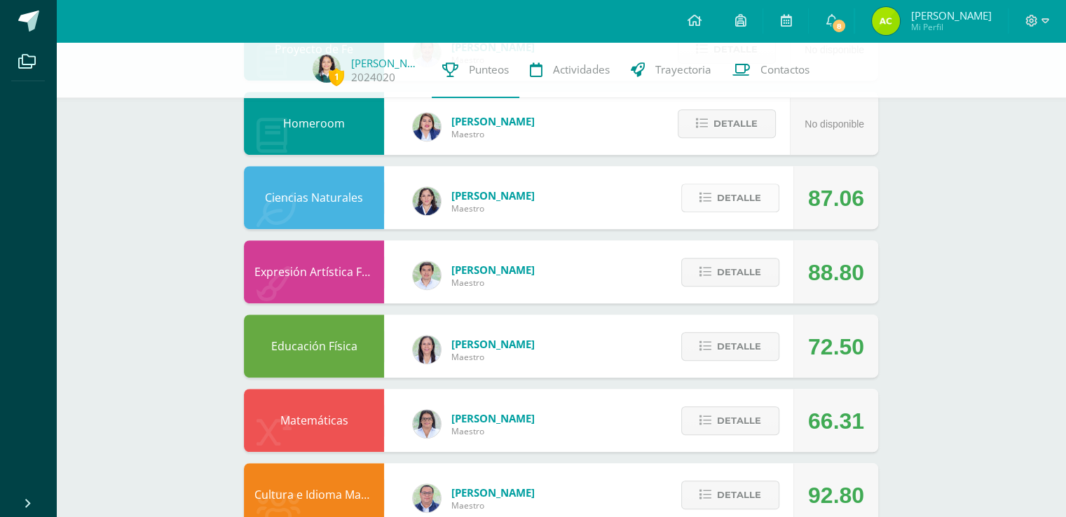
scroll to position [835, 0]
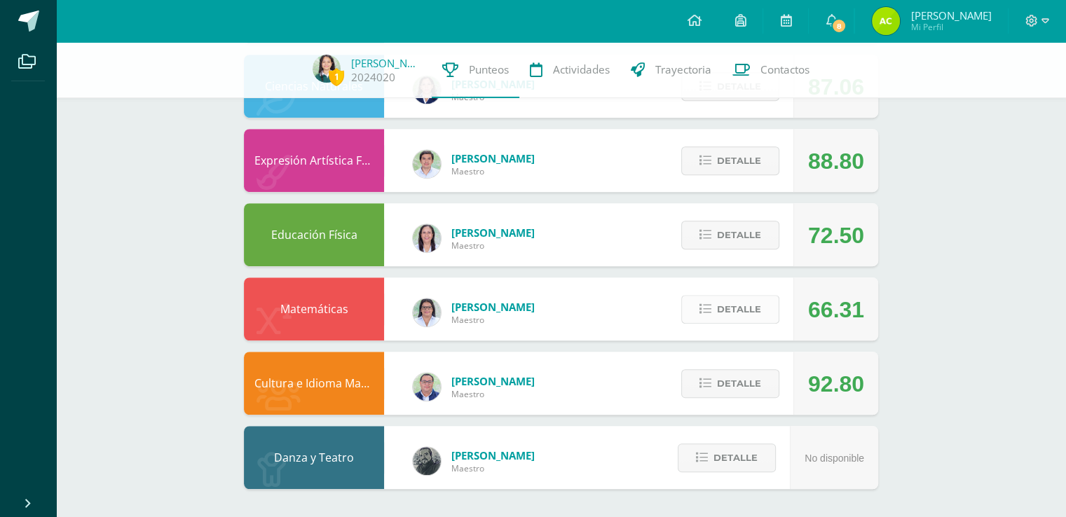
click at [731, 315] on span "Detalle" at bounding box center [739, 309] width 44 height 26
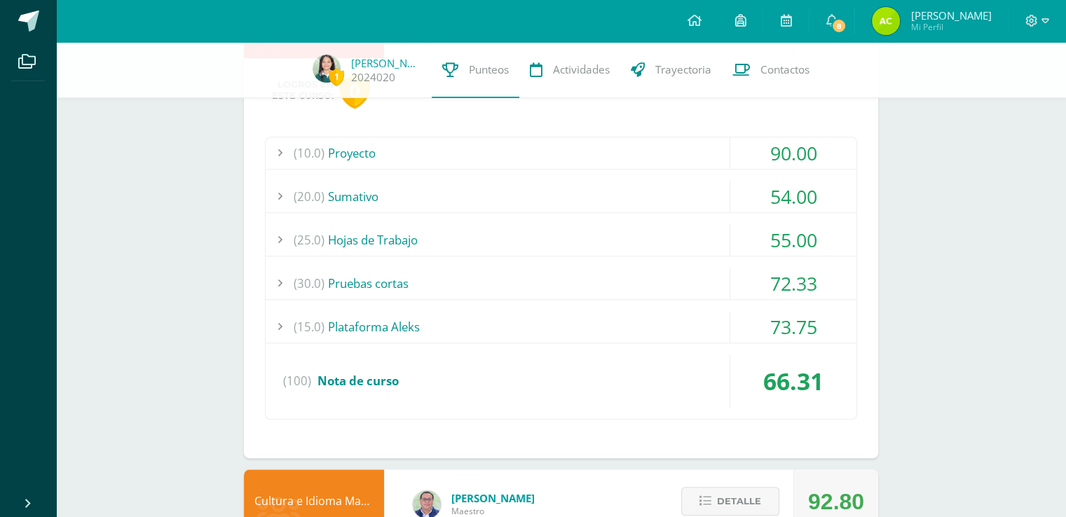
scroll to position [1127, 0]
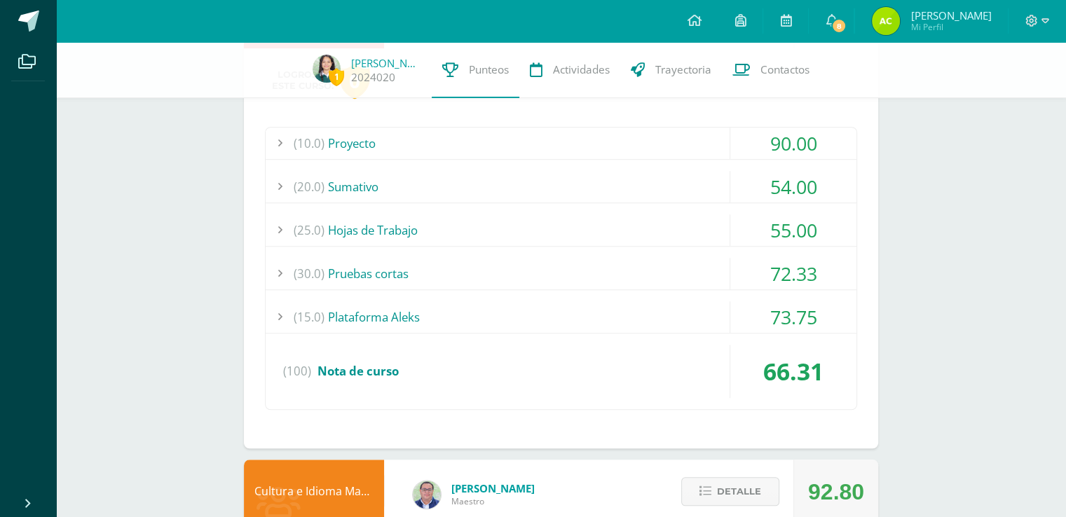
click at [704, 222] on div "(25.0) Hojas de Trabajo" at bounding box center [561, 230] width 591 height 32
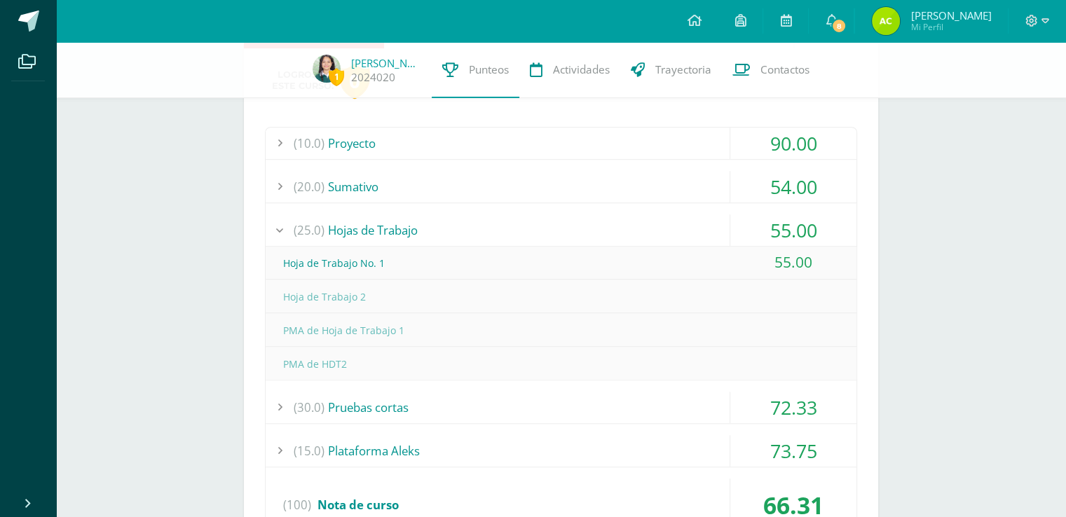
click at [704, 222] on div "(25.0) Hojas de Trabajo" at bounding box center [561, 230] width 591 height 32
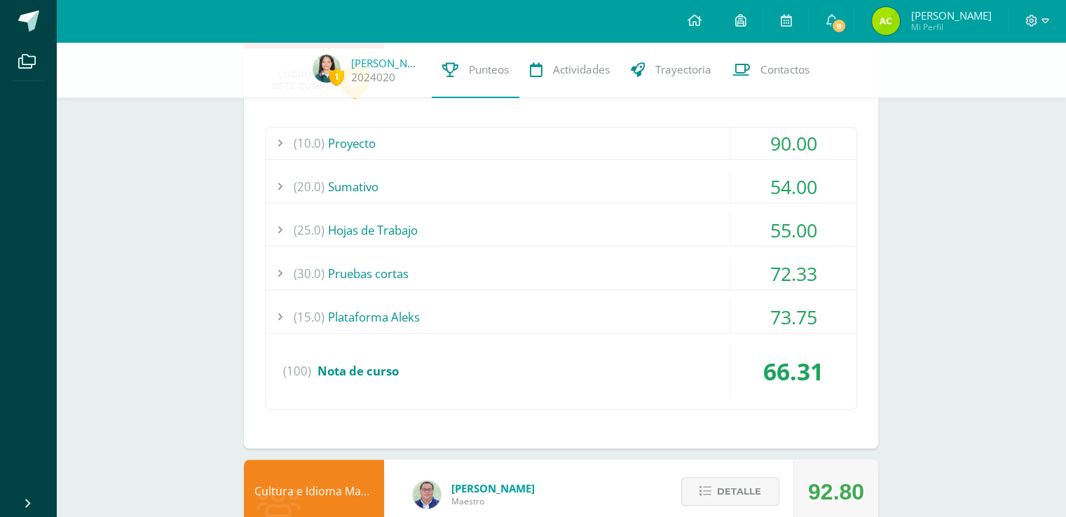
click at [704, 222] on div "(25.0) Hojas de Trabajo" at bounding box center [561, 230] width 591 height 32
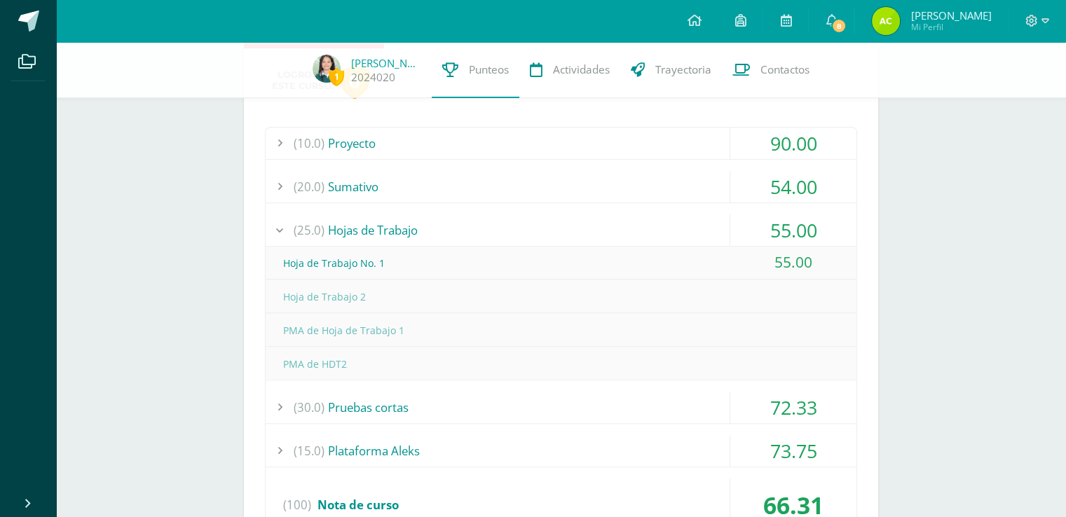
click at [704, 222] on div "(25.0) Hojas de Trabajo" at bounding box center [561, 230] width 591 height 32
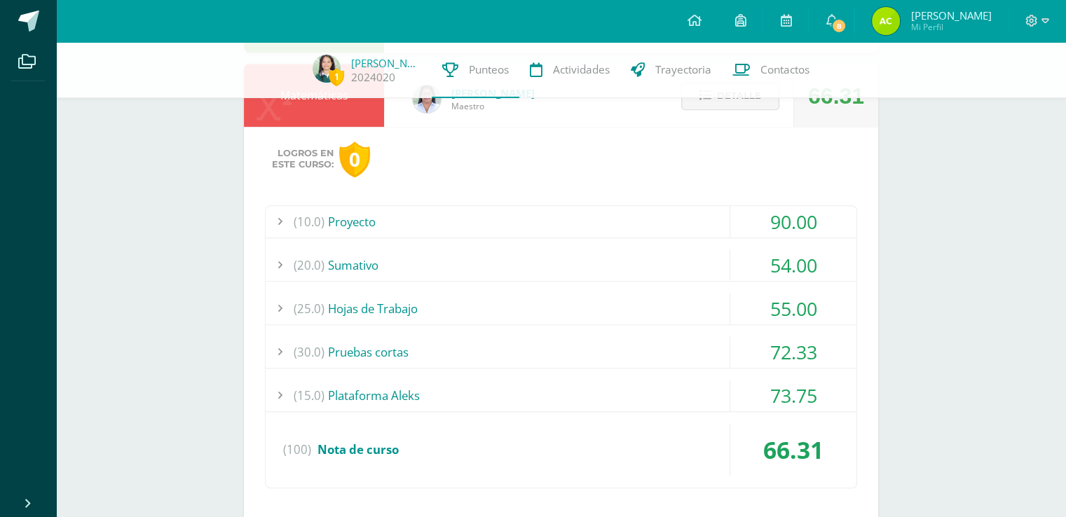
scroll to position [1048, 0]
click at [741, 102] on span "Detalle" at bounding box center [739, 96] width 44 height 26
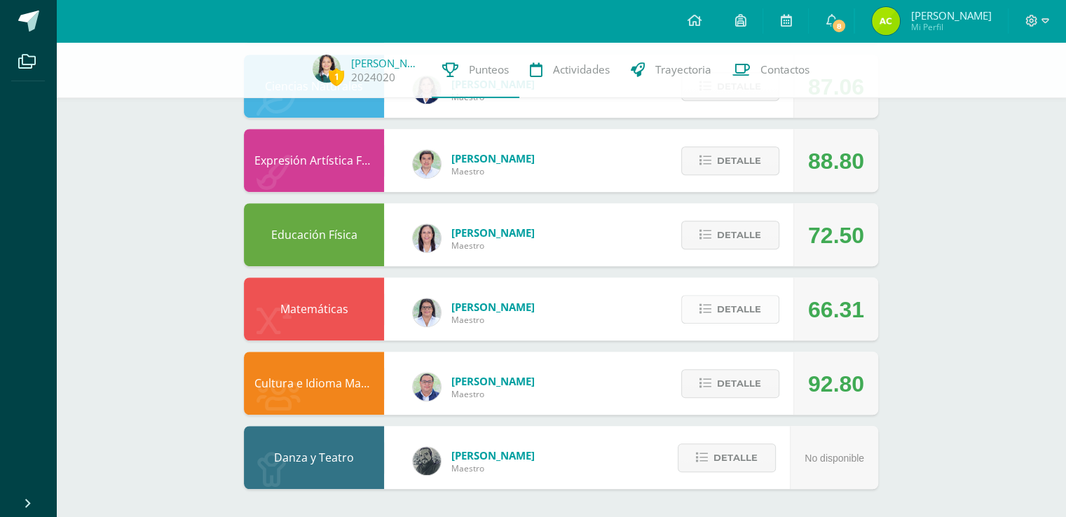
scroll to position [835, 0]
